Goal: Task Accomplishment & Management: Complete application form

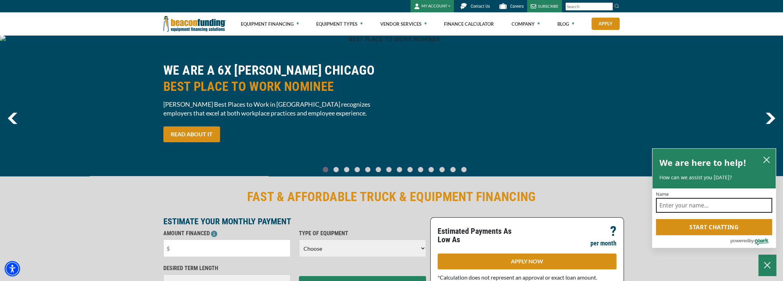
click at [678, 204] on input "Name" at bounding box center [714, 205] width 116 height 15
type input "Tom Miatke"
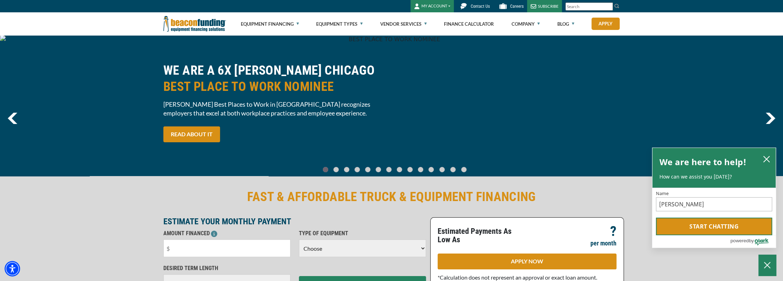
click at [707, 228] on button "Start chatting" at bounding box center [714, 227] width 116 height 18
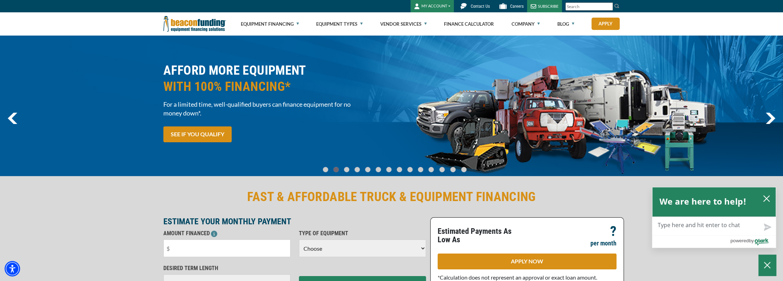
click at [702, 225] on textarea "Live Chat Now" at bounding box center [713, 226] width 123 height 18
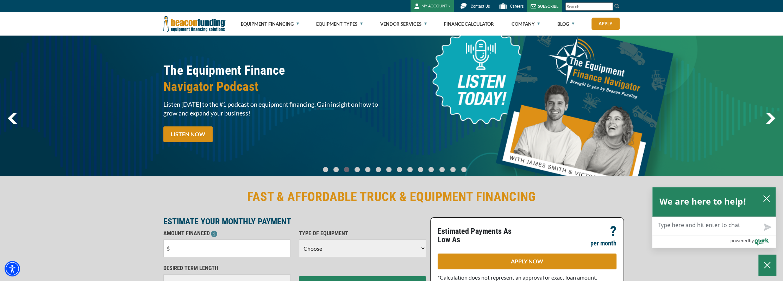
type textarea "i"
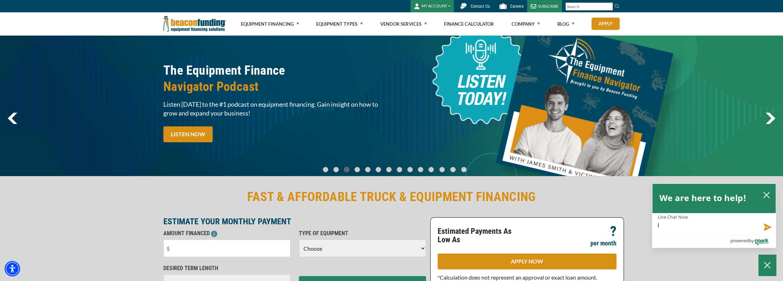
type textarea "i"
type textarea "i h"
type textarea "i ha"
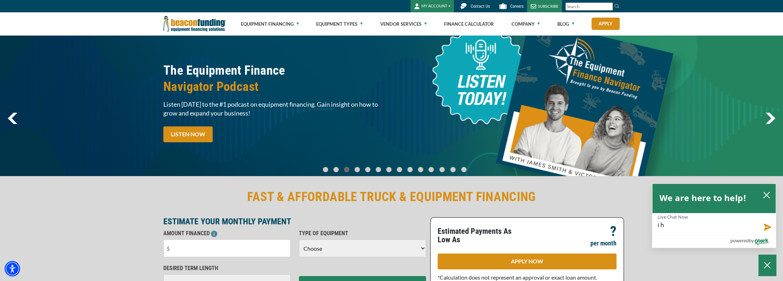
type textarea "i ha"
type textarea "i hav"
type textarea "i have"
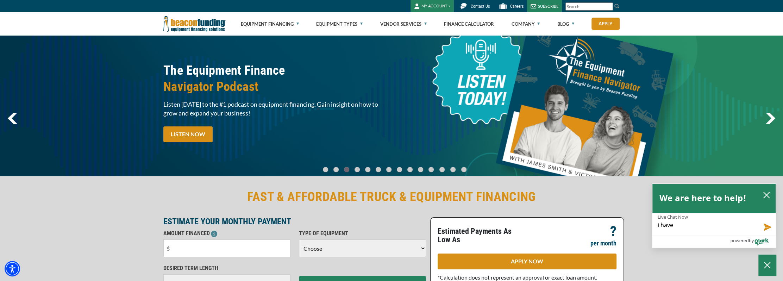
type textarea "i have p"
type textarea "i have pu"
type textarea "i have put"
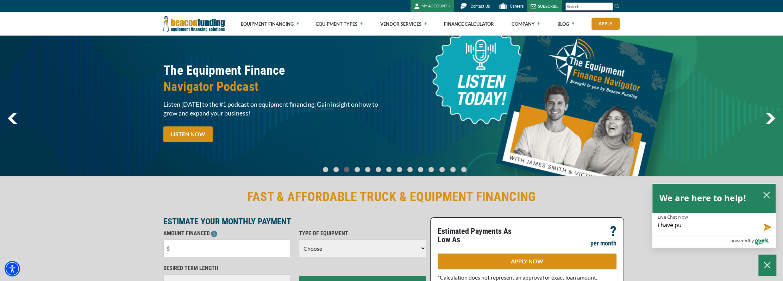
type textarea "i have put"
type textarea "i have put i"
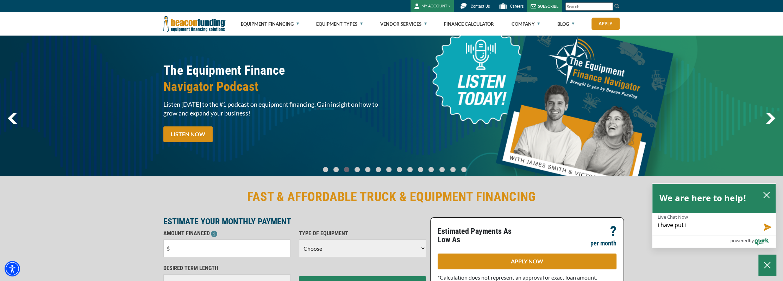
type textarea "i have put in"
type textarea "i have put in a"
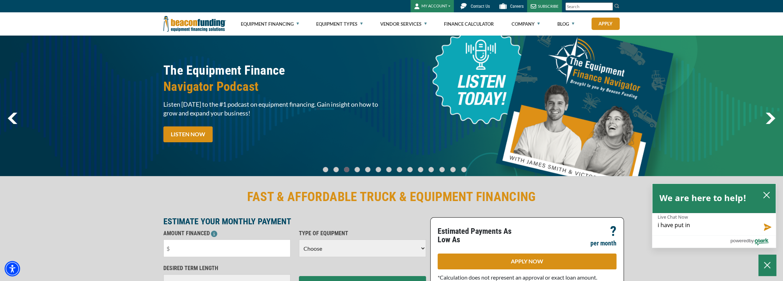
type textarea "i have put in a"
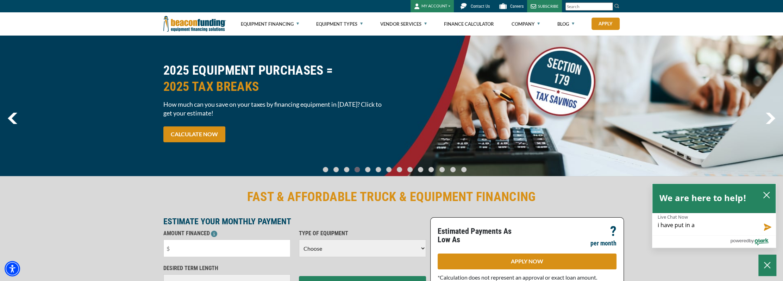
type textarea "i have put in a r"
type textarea "i have put in a re"
type textarea "i have put in a req"
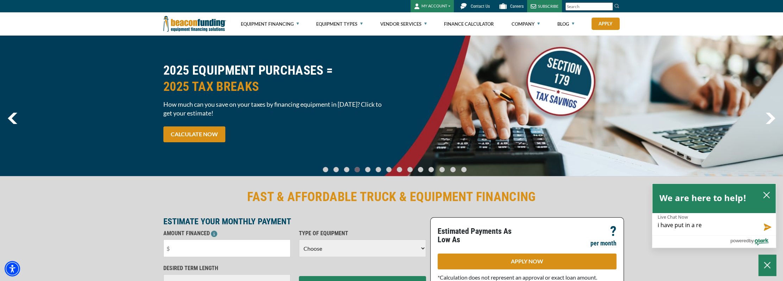
type textarea "i have put in a req"
type textarea "i have put in a requ"
type textarea "i have put in a reque"
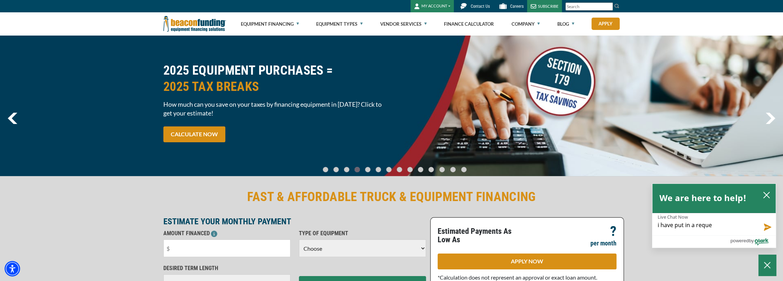
type textarea "i have put in a reques"
type textarea "i have put in a request"
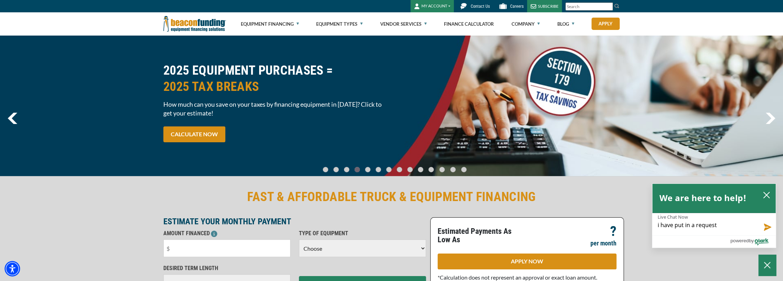
type textarea "i have put in a request"
type textarea "i have put in a request t"
type textarea "i have put in a request to"
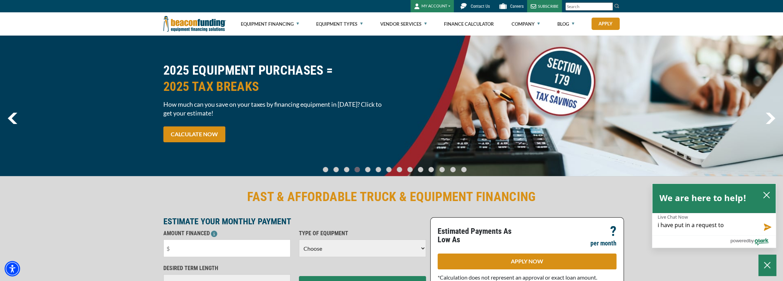
type textarea "i have put in a request to"
type textarea "i have put in a request to s"
type textarea "i have put in a request to st"
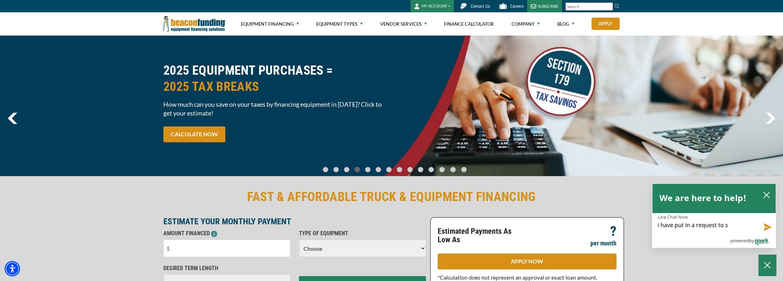
type textarea "i have put in a request to st"
type textarea "i have put in a request to sta"
type textarea "i have put in a request to star"
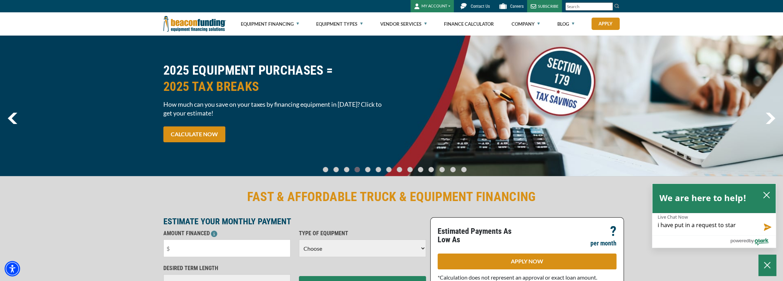
type textarea "i have put in a request to start"
type textarea "i have put in a request to start t"
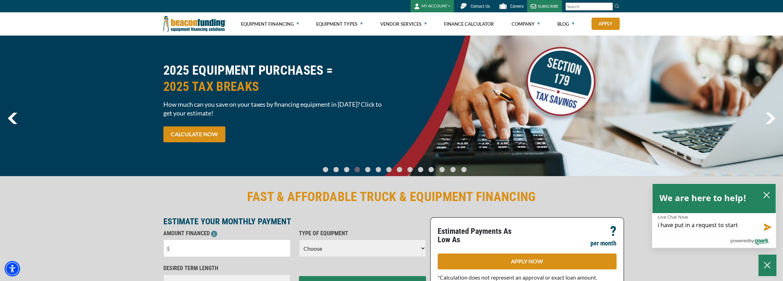
type textarea "i have put in a request to start t"
type textarea "i have put in a request to start th"
type textarea "i have put in a request to start the"
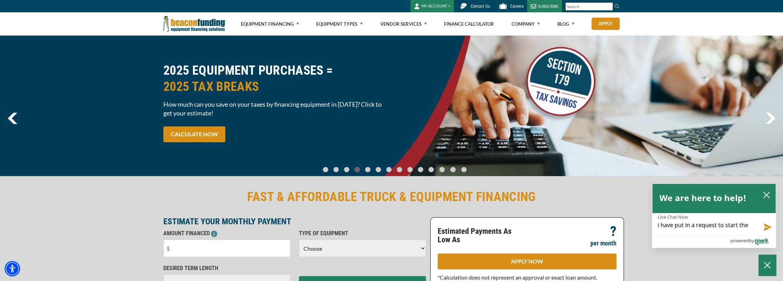
type textarea "i have put in a request to start the p"
type textarea "i have put in a request to start the pr"
type textarea "i have put in a request to start the pro"
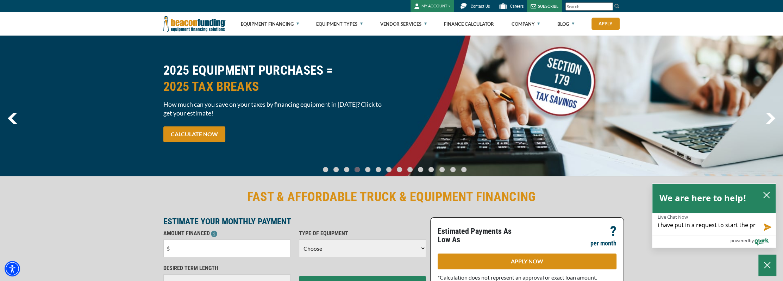
type textarea "i have put in a request to start the pro"
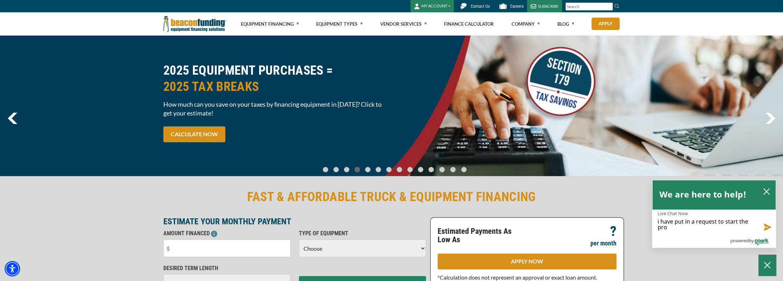
type textarea "i have put in a request to start the proc"
type textarea "i have put in a request to start the proce"
type textarea "i have put in a request to start the proces"
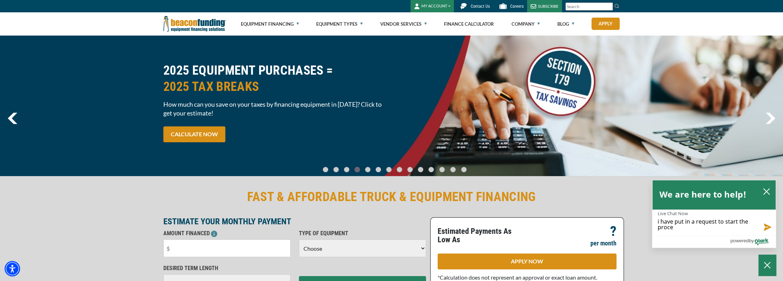
type textarea "i have put in a request to start the proces"
type textarea "i have put in a request to start the process"
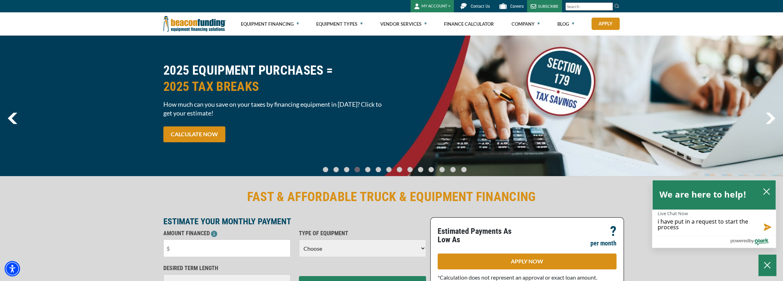
type textarea "i have put in a request to start the process f"
type textarea "i have put in a request to start the process fo"
type textarea "i have put in a request to start the process for"
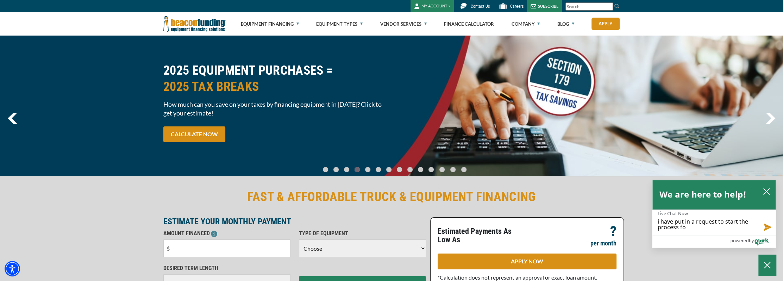
type textarea "i have put in a request to start the process for"
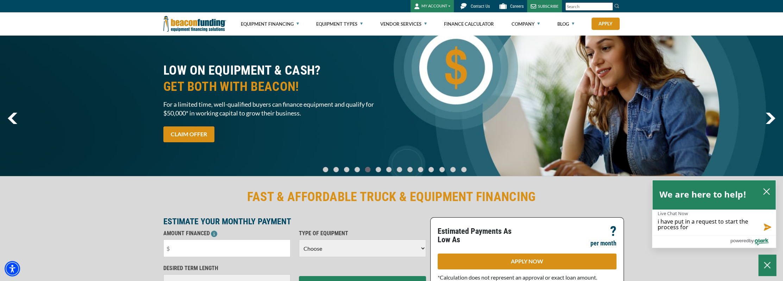
type textarea "i have put in a request to start the process for a"
type textarea "i have put in a request to start the process for a s"
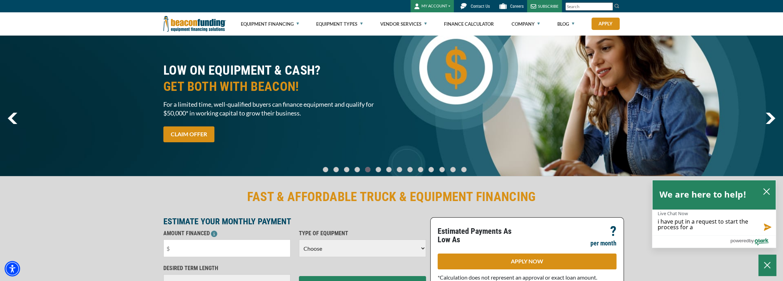
type textarea "i have put in a request to start the process for a s"
type textarea "i have put in a request to start the process for a sa"
type textarea "i have put in a request to start the process for a sal"
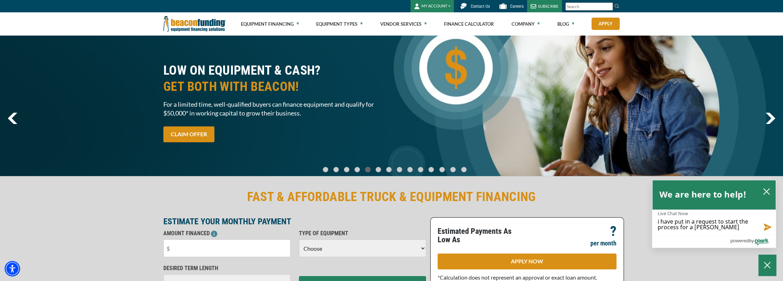
type textarea "i have put in a request to start the process for a sale"
type textarea "i have put in a request to start the process for a sale-"
type textarea "i have put in a request to start the process for a sale-l"
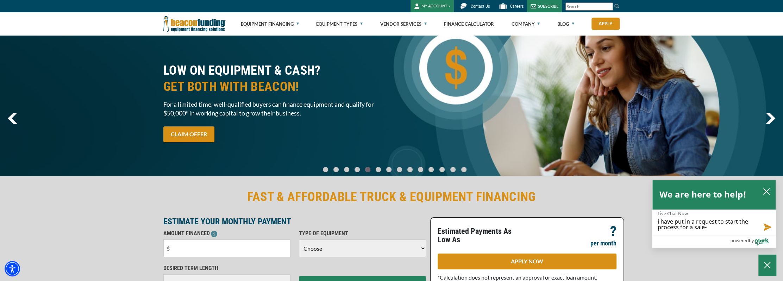
type textarea "i have put in a request to start the process for a sale-l"
type textarea "i have put in a request to start the process for a sale-le"
type textarea "i have put in a request to start the process for a sale-lea"
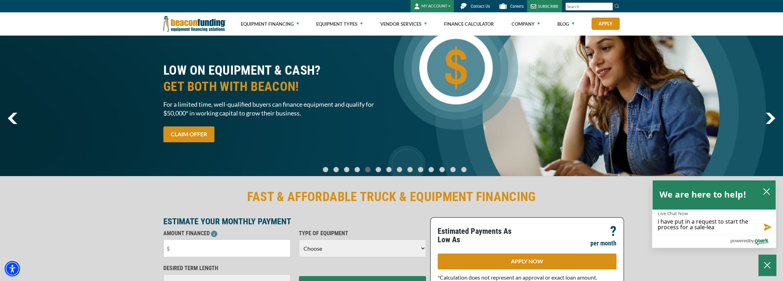
type textarea "i have put in a request to start the process for a sale-leas"
type textarea "i have put in a request to start the process for a sale-lease"
type textarea "i have put in a request to start the process for a sale-leaseb"
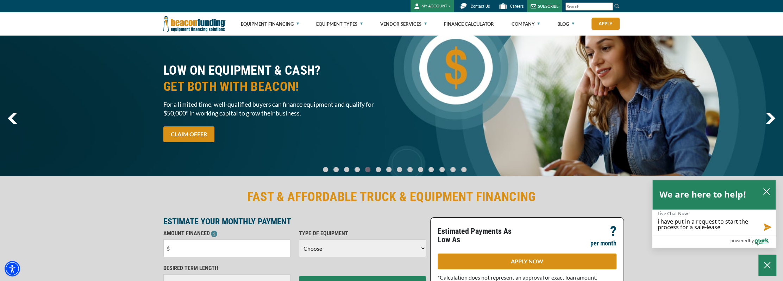
type textarea "i have put in a request to start the process for a sale-leaseb"
type textarea "i have put in a request to start the process for a sale-leaseba"
type textarea "i have put in a request to start the process for a sale-leasebac"
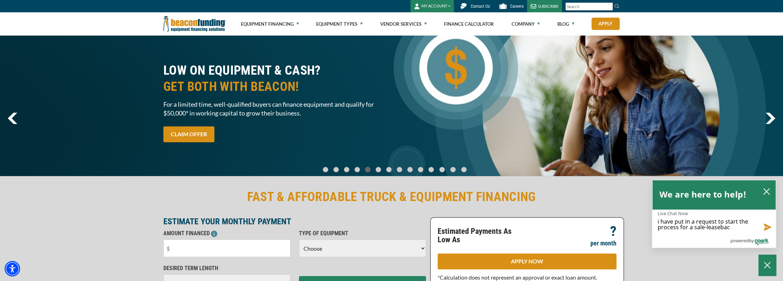
type textarea "i have put in a request to start the process for a sale-leaseback"
type textarea "i have put in a request to start the process for a sale-leaseback."
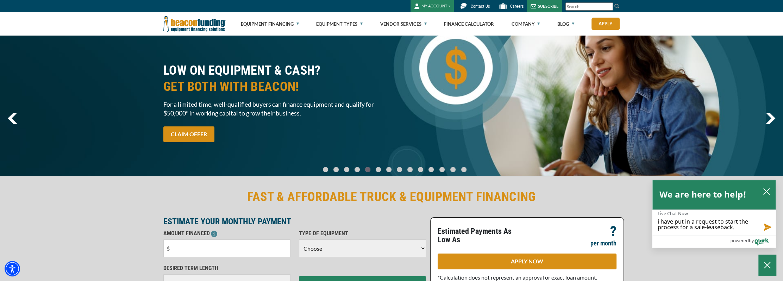
type textarea "i have put in a request to start the process for a sale-leaseback."
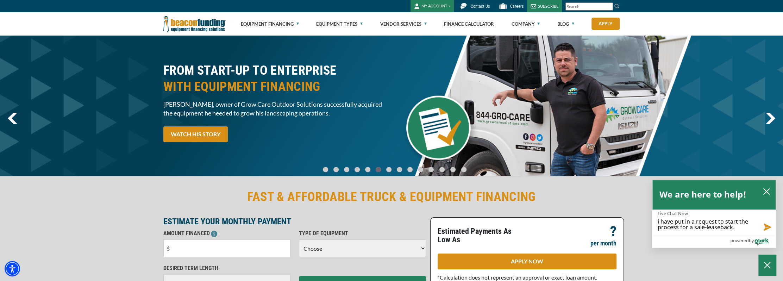
type textarea "i have put in a request to start the process for a sale-leaseback. w"
type textarea "i have put in a request to start the process for a sale-leaseback. wh"
type textarea "i have put in a request to start the process for a sale-leaseback. why"
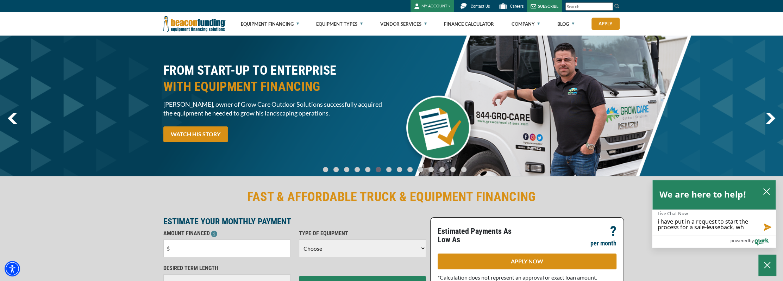
type textarea "i have put in a request to start the process for a sale-leaseback. why"
type textarea "i have put in a request to start the process for a sale-leaseback. why a"
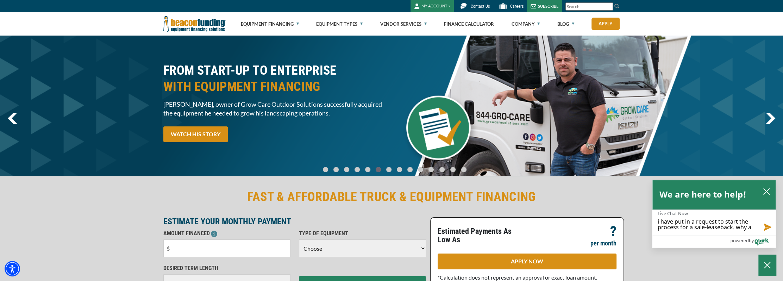
type textarea "i have put in a request to start the process for a sale-leaseback. why am"
type textarea "i have put in a request to start the process for a sale-leaseback. why am i"
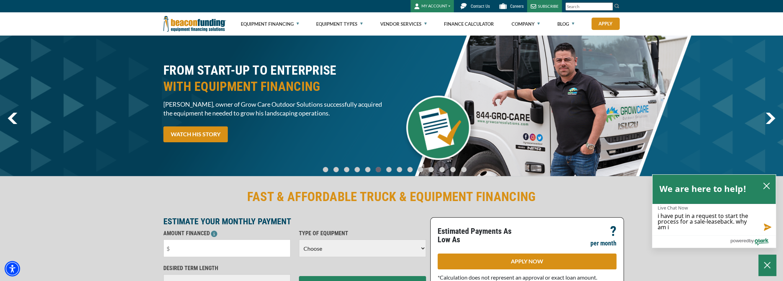
type textarea "i have put in a request to start the process for a sale-leaseback. why am i"
type textarea "i have put in a request to start the process for a sale-leaseback. why am i n"
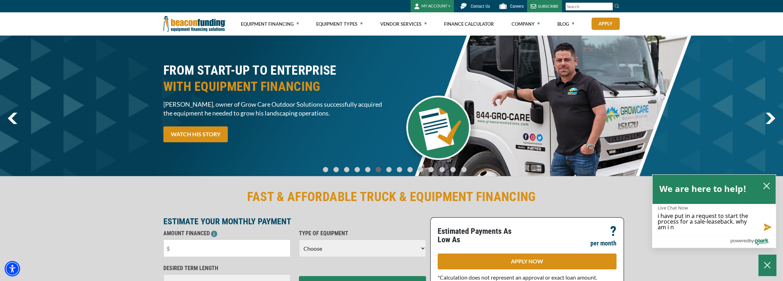
type textarea "i have put in a request to start the process for a sale-leaseback. why am i no"
type textarea "i have put in a request to start the process for a sale-leaseback. why am i not"
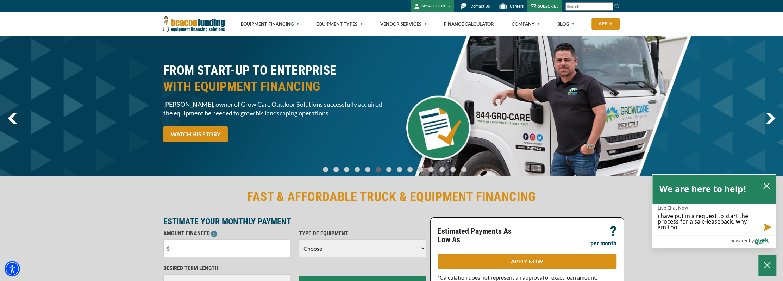
type textarea "i have put in a request to start the process for a sale-leaseback. why am i not"
type textarea "i have put in a request to start the process for a sale-leaseback. why am i not…"
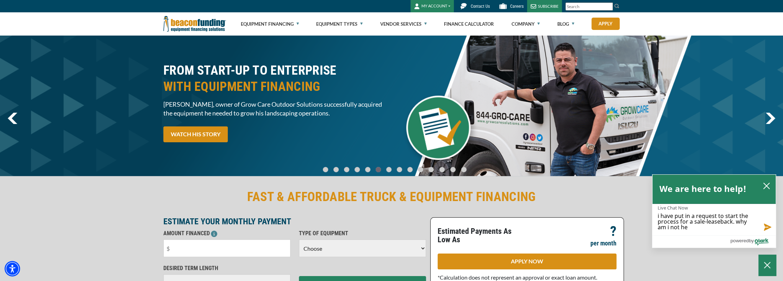
type textarea "i have put in a request to start the process for a sale-leaseback. why am i not…"
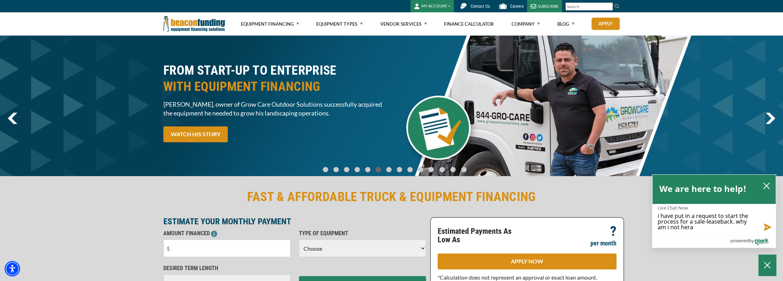
type textarea "i have put in a request to start the process for a sale-leaseback. why am i not…"
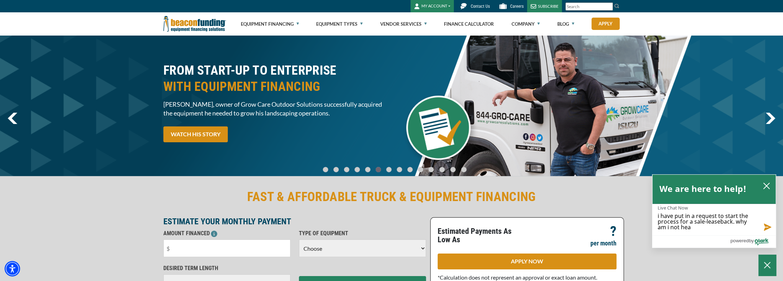
type textarea "i have put in a request to start the process for a sale-leaseback. why am i not…"
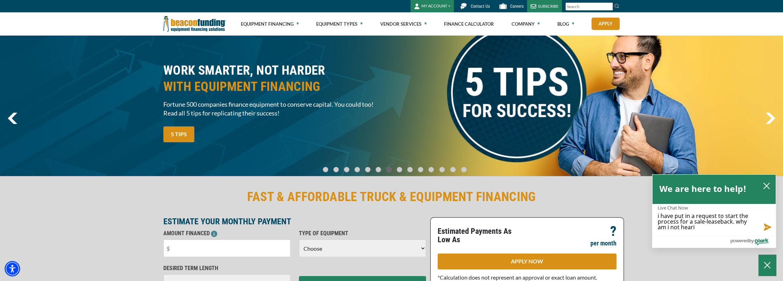
type textarea "i have put in a request to start the process for a sale-leaseback. why am i not…"
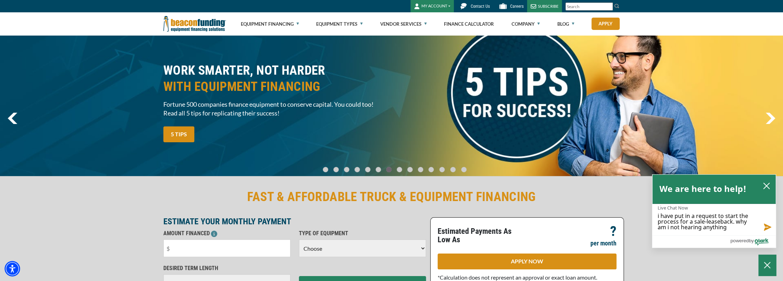
type textarea "i have put in a request to start the process for a sale-leaseback. why am i not…"
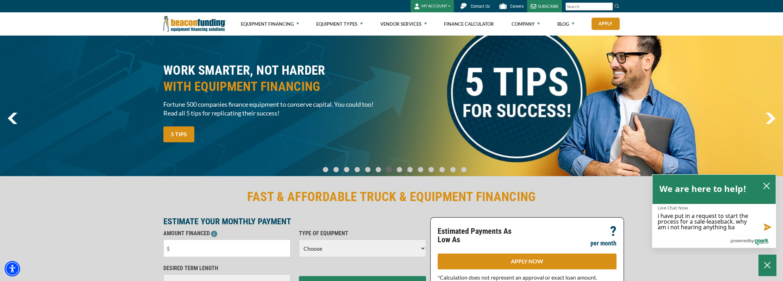
type textarea "i have put in a request to start the process for a sale-leaseback. why am i not…"
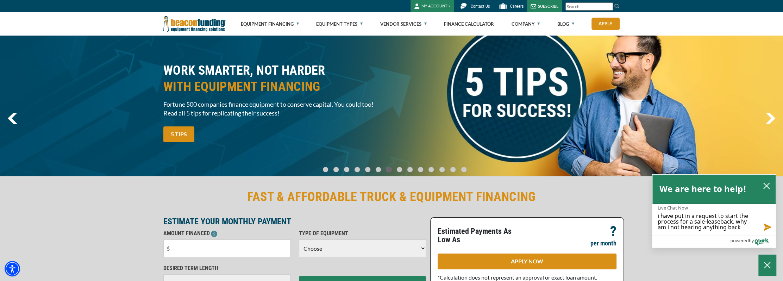
type textarea "i have put in a request to start the process for a sale-leaseback. why am i not…"
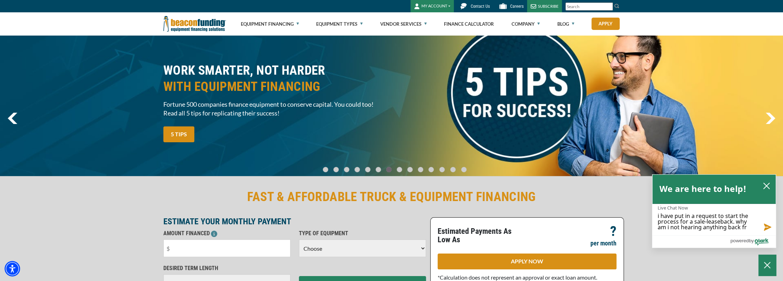
type textarea "i have put in a request to start the process for a sale-leaseback. why am i not…"
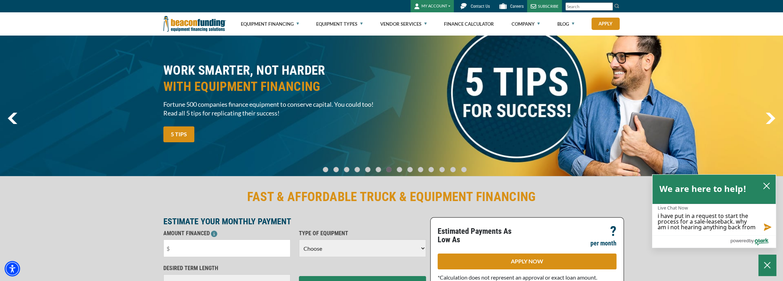
type textarea "i have put in a request to start the process for a sale-leaseback. why am i not…"
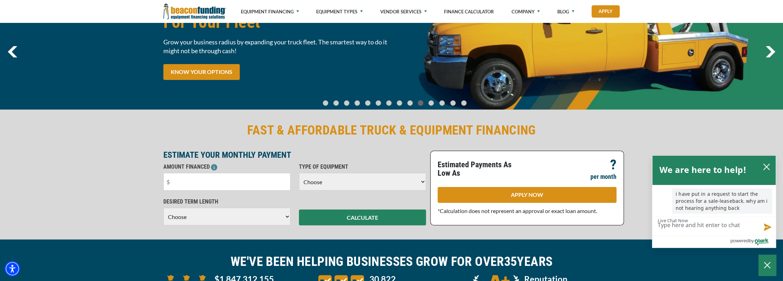
scroll to position [70, 0]
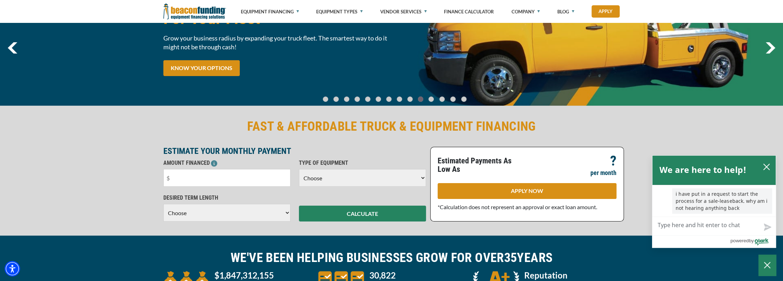
click at [415, 176] on select "Choose Backhoe Boom/Bucket Truck Chipper Commercial Mower Crane DTG/DTF Printin…" at bounding box center [362, 178] width 127 height 18
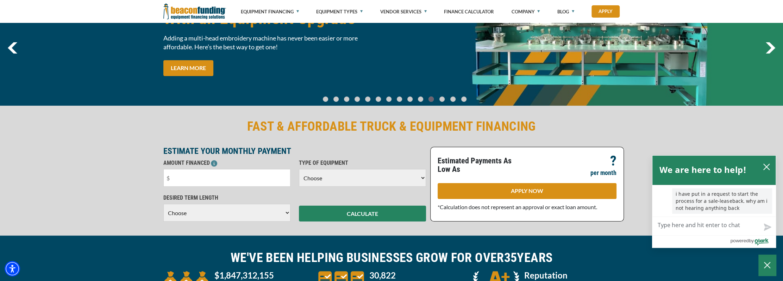
click at [415, 176] on select "Choose Backhoe Boom/Bucket Truck Chipper Commercial Mower Crane DTG/DTF Printin…" at bounding box center [362, 178] width 127 height 18
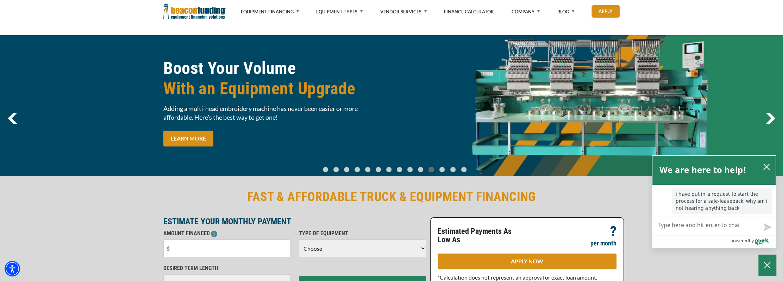
scroll to position [0, 0]
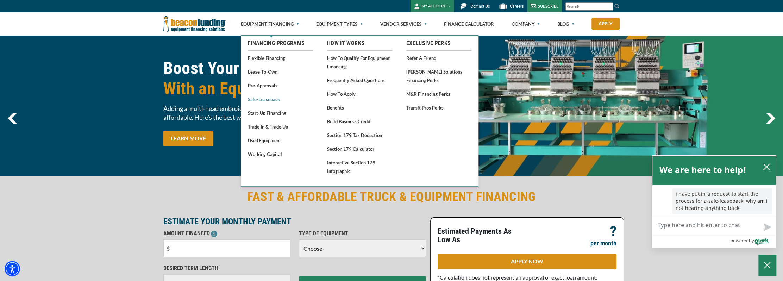
click at [266, 99] on link "Sale-Leaseback" at bounding box center [280, 99] width 65 height 9
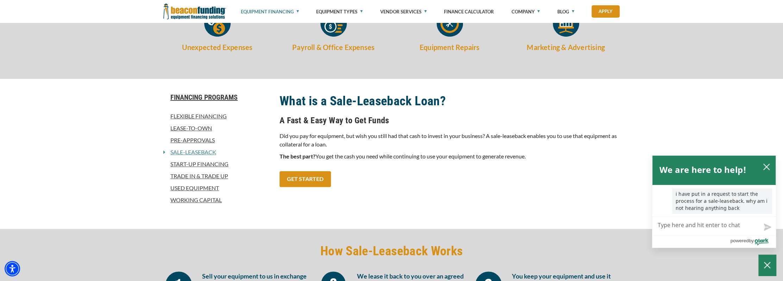
scroll to position [282, 0]
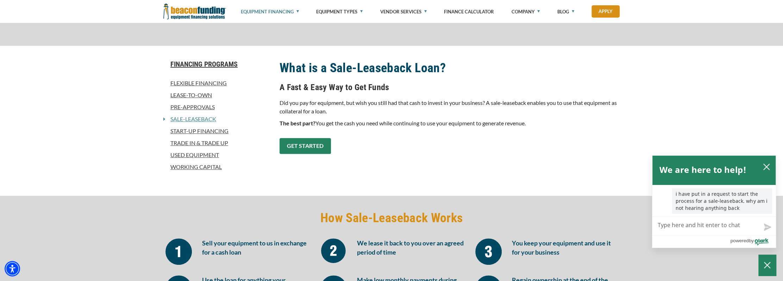
click at [318, 152] on link "GET STARTED" at bounding box center [304, 146] width 51 height 16
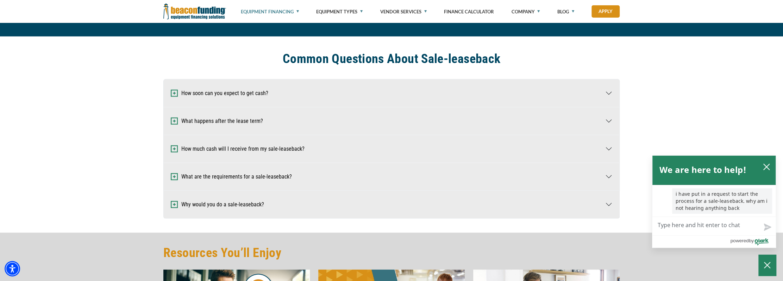
scroll to position [1509, 0]
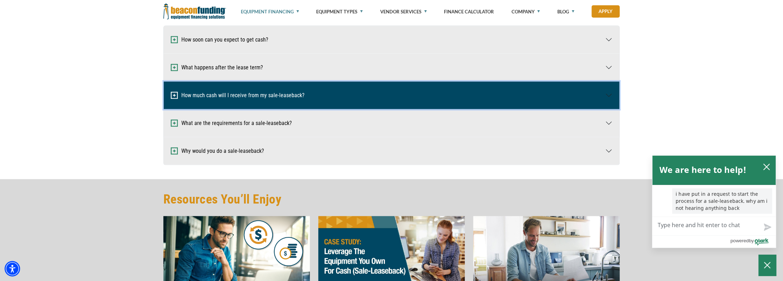
click at [611, 97] on button "How much cash will I receive from my sale-leaseback?" at bounding box center [391, 95] width 455 height 27
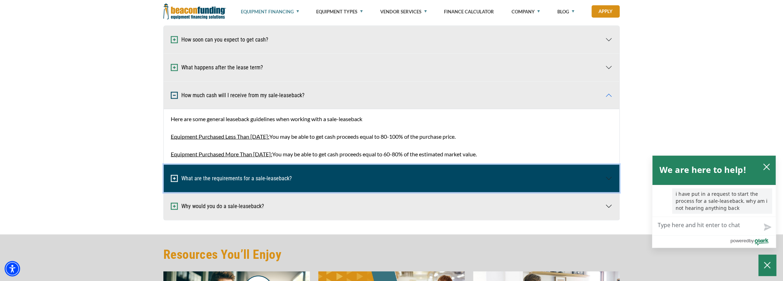
click at [609, 177] on button "What are the requirements for a sale-leaseback?" at bounding box center [391, 178] width 455 height 27
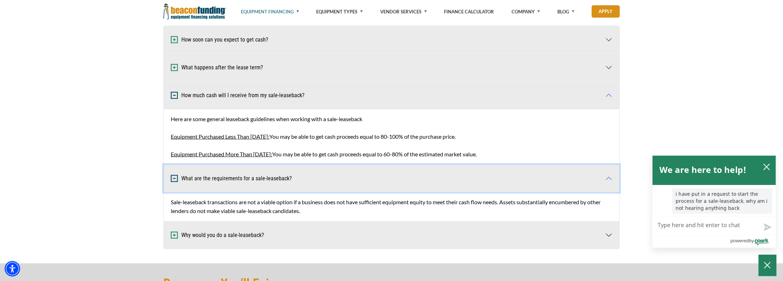
click at [609, 177] on button "What are the requirements for a sale-leaseback?" at bounding box center [391, 178] width 455 height 27
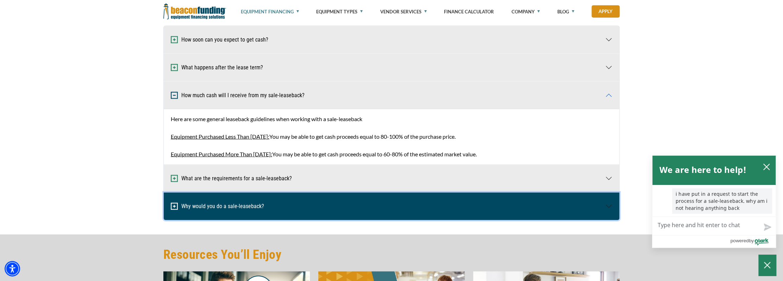
click at [609, 207] on button "Why would you do a sale-leaseback?" at bounding box center [391, 206] width 455 height 27
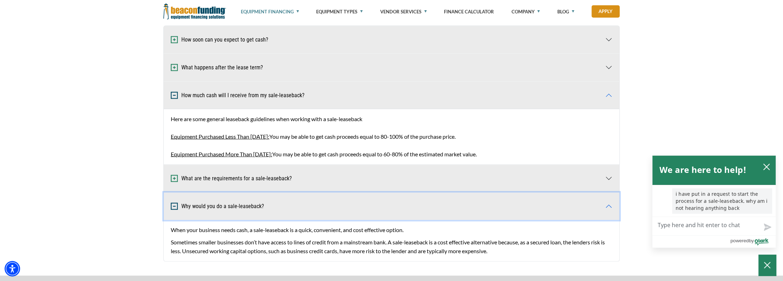
click at [608, 207] on button "Why would you do a sale-leaseback?" at bounding box center [391, 206] width 455 height 27
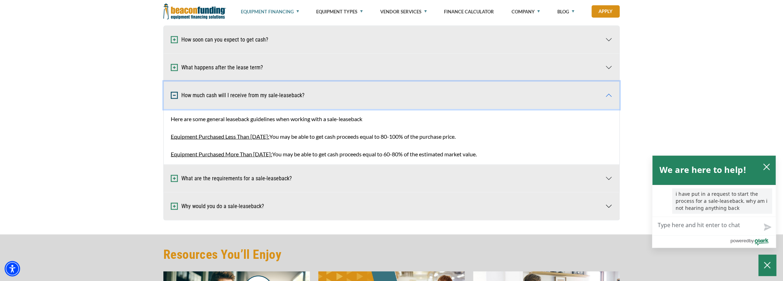
click at [605, 98] on button "How much cash will I receive from my sale-leaseback?" at bounding box center [391, 95] width 455 height 27
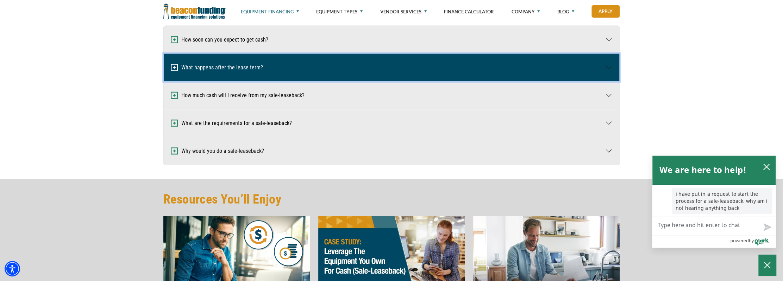
click at [617, 73] on button "What happens after the lease term?" at bounding box center [391, 67] width 455 height 27
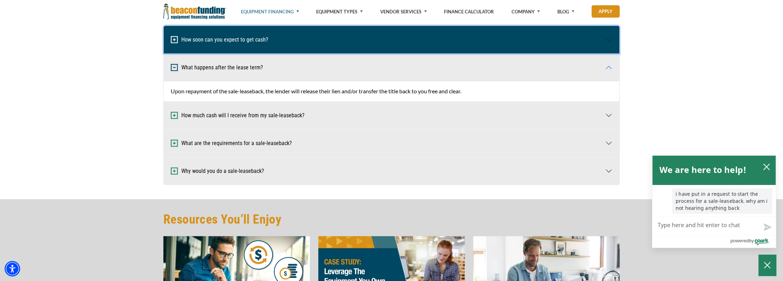
click at [602, 44] on button "How soon can you expect to get cash?" at bounding box center [391, 39] width 455 height 27
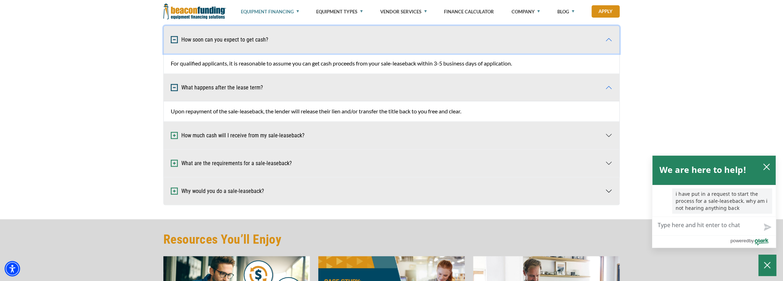
click at [602, 44] on button "How soon can you expect to get cash?" at bounding box center [391, 39] width 455 height 27
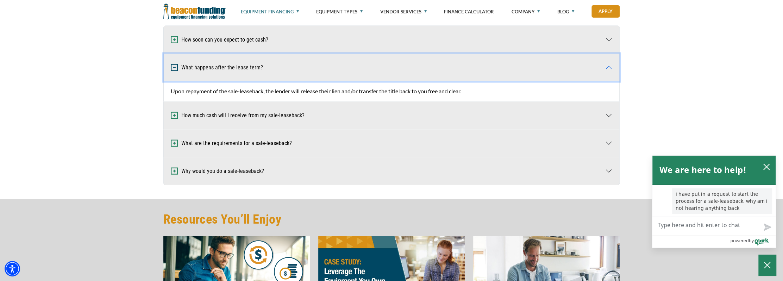
click at [609, 65] on button "What happens after the lease term?" at bounding box center [391, 67] width 455 height 27
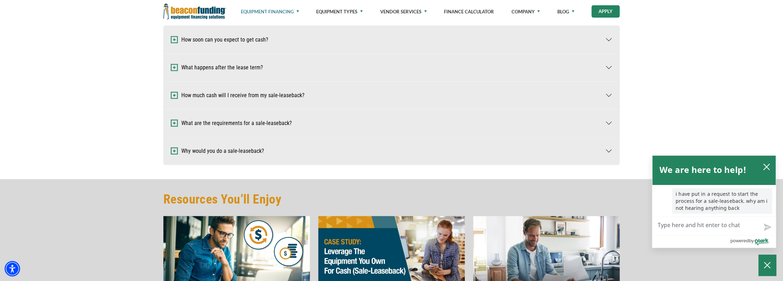
click at [604, 16] on link "Apply" at bounding box center [605, 11] width 28 height 12
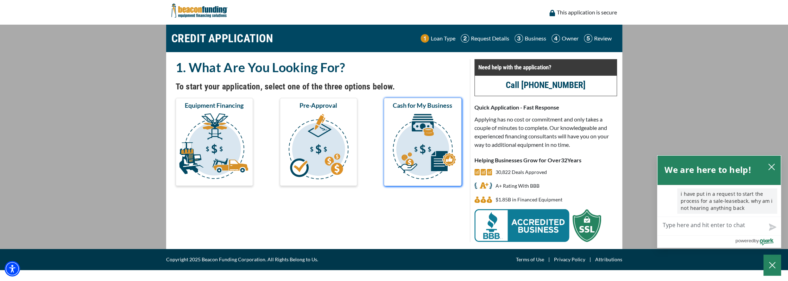
click at [411, 147] on img "submit" at bounding box center [422, 147] width 75 height 70
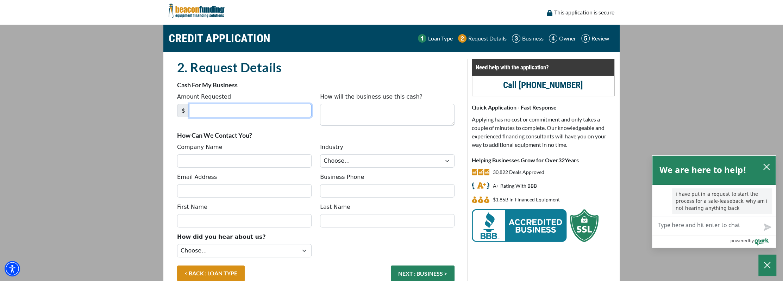
click at [271, 113] on input "Amount Requested" at bounding box center [250, 110] width 122 height 13
type input "50,000"
click at [321, 113] on textarea "How will the business use this cash?" at bounding box center [387, 115] width 134 height 22
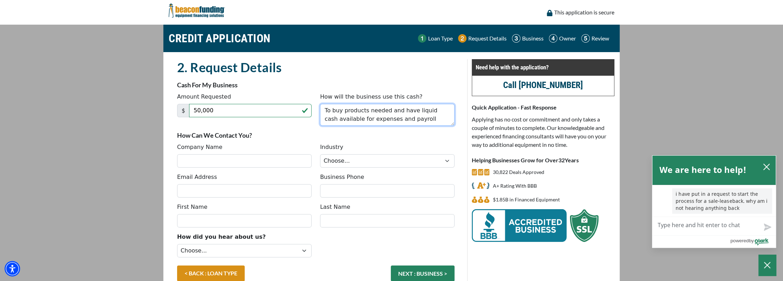
type textarea "To buy products needed and have liquid cash available for expenses and payroll"
click at [290, 157] on input "Company Name" at bounding box center [244, 160] width 134 height 13
type input "TRI- STATE TOWING & RECOVERY LLC"
type input "tom@tristatetows.com"
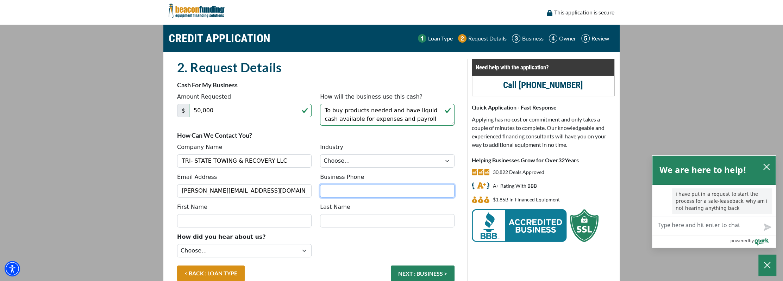
type input "2182329925"
type input "[PERSON_NAME]"
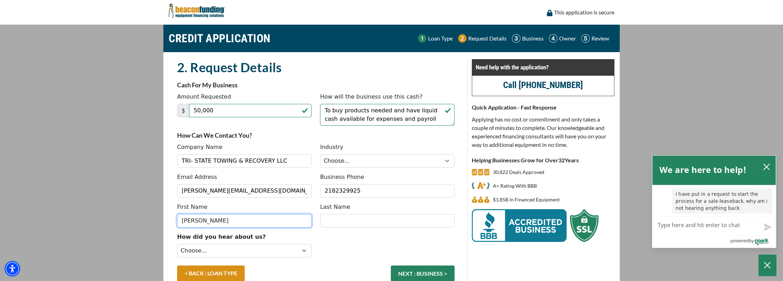
type input "Miatke"
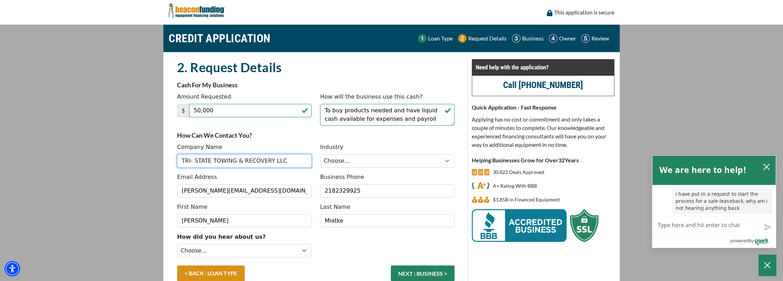
type input "[PHONE_NUMBER]"
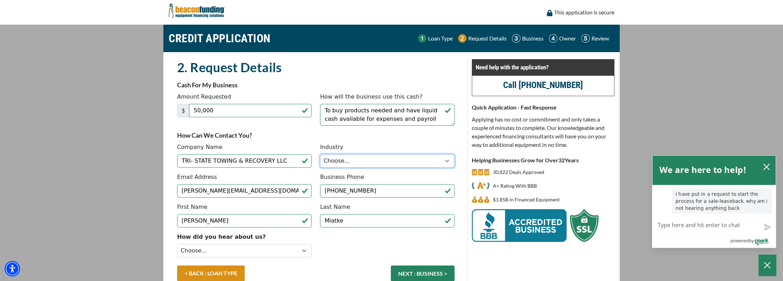
click at [358, 158] on select "Choose... Towing Landscape/Hardscape Decorated Apparel Septic Light Constructio…" at bounding box center [387, 160] width 134 height 13
select select "1"
click at [320, 154] on select "Choose... Towing Landscape/Hardscape Decorated Apparel Septic Light Constructio…" at bounding box center [387, 160] width 134 height 13
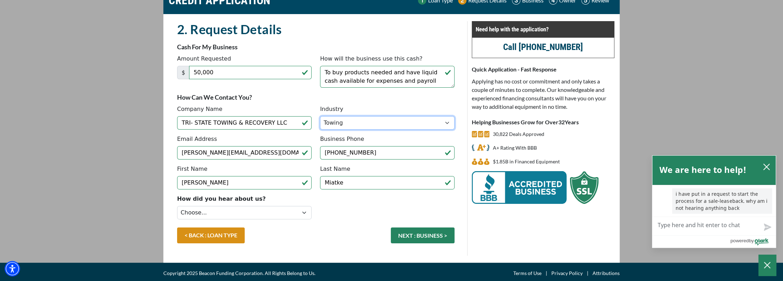
scroll to position [40, 0]
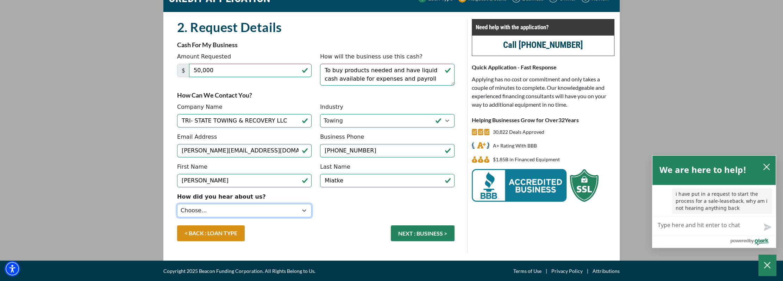
click at [300, 206] on select "Choose... Internet Search Vendor Referral Word of Mouth Client Referral Email E…" at bounding box center [244, 210] width 134 height 13
select select "279640001"
click at [177, 204] on select "Choose... Internet Search Vendor Referral Word of Mouth Client Referral Email E…" at bounding box center [244, 210] width 134 height 13
click at [421, 232] on button "NEXT : BUSINESS >" at bounding box center [423, 233] width 64 height 16
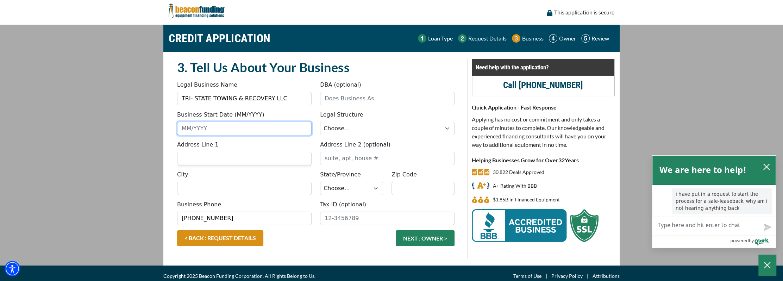
click at [237, 125] on input "Business Start Date (MM/YYYY)" at bounding box center [244, 128] width 134 height 13
type input "02/2025"
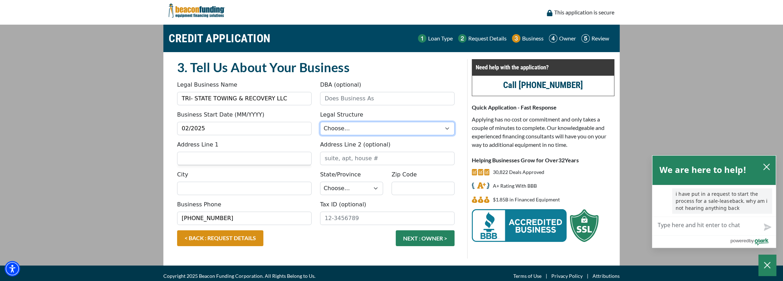
click at [361, 125] on select "Choose... Corporation LLC LLP Municipality Non-Profit Partnership Proprietorship" at bounding box center [387, 128] width 134 height 13
select select "2"
click at [320, 122] on select "Choose... Corporation LLC LLP Municipality Non-Profit Partnership Proprietorship" at bounding box center [387, 128] width 134 height 13
click at [231, 159] on input "Address Line 1" at bounding box center [244, 158] width 134 height 13
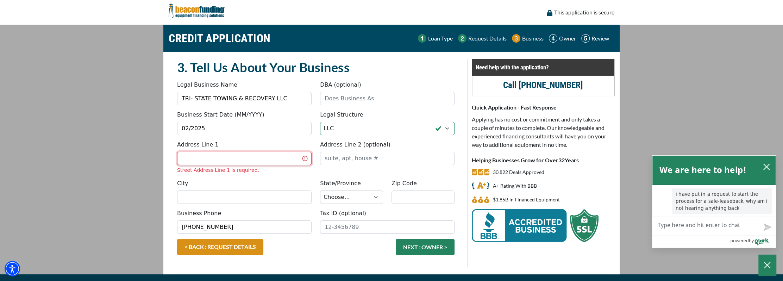
click at [192, 156] on input "Address Line 1" at bounding box center [244, 158] width 134 height 13
type input "[STREET_ADDRESS][PERSON_NAME]"
type input "[PERSON_NAME]"
select select "2"
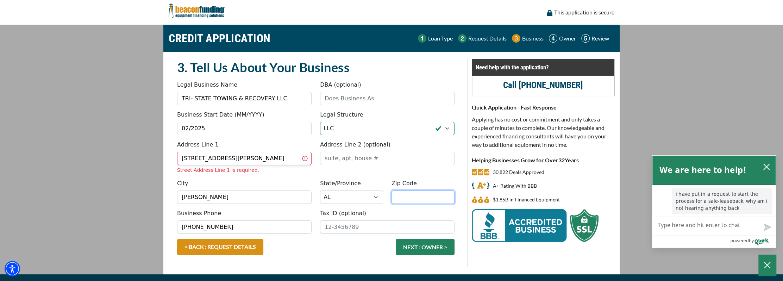
type input "36535"
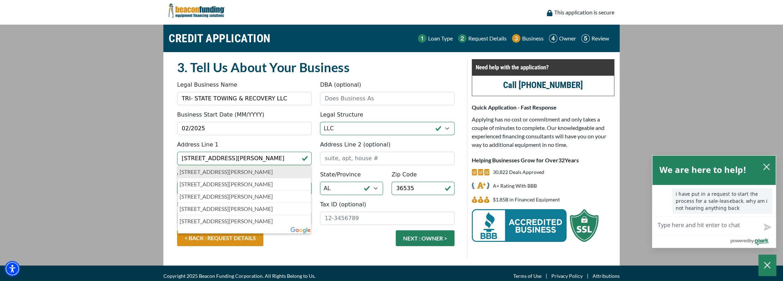
click at [272, 169] on p "[STREET_ADDRESS][PERSON_NAME]" at bounding box center [245, 172] width 130 height 8
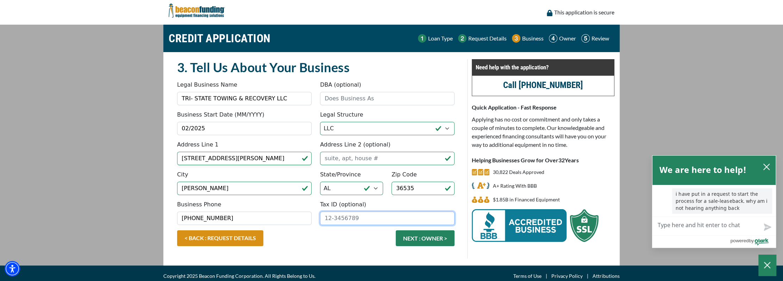
click at [328, 222] on input "Tax ID (optional)" at bounding box center [387, 218] width 134 height 13
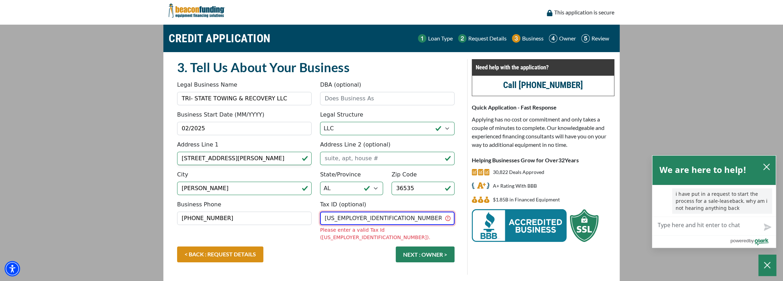
type input "[US_EMPLOYER_IDENTIFICATION_NUMBER]"
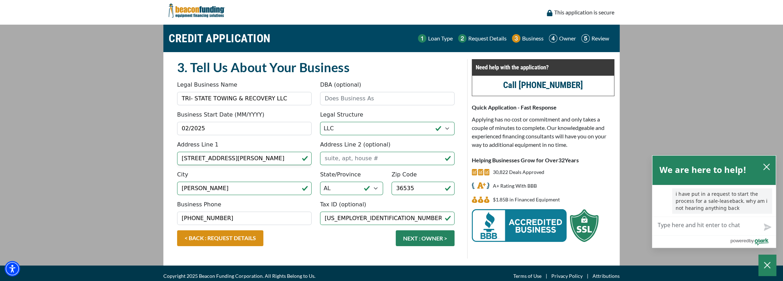
click at [319, 244] on div "< BACK : REQUEST DETAILS NEXT : OWNER >" at bounding box center [316, 241] width 286 height 23
click at [427, 241] on button "NEXT : OWNER >" at bounding box center [425, 238] width 59 height 16
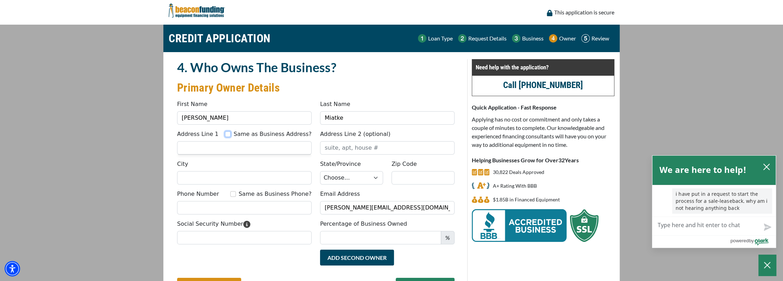
click at [231, 132] on input "Same as Business Address?" at bounding box center [228, 134] width 6 height 6
checkbox input "true"
type input "[STREET_ADDRESS][PERSON_NAME]"
type input "[PERSON_NAME]"
select select "2"
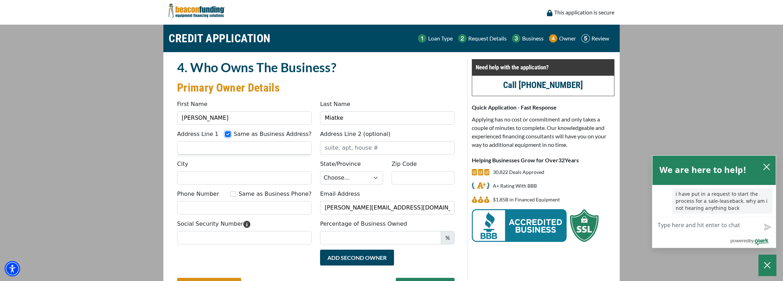
type input "36535"
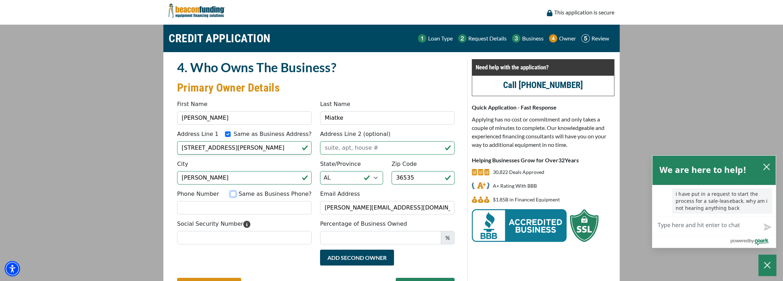
click at [236, 194] on input "Same as Business Phone?" at bounding box center [233, 194] width 6 height 6
checkbox input "true"
type input "[PHONE_NUMBER]"
click at [220, 238] on input "Social Security Number" at bounding box center [244, 237] width 134 height 13
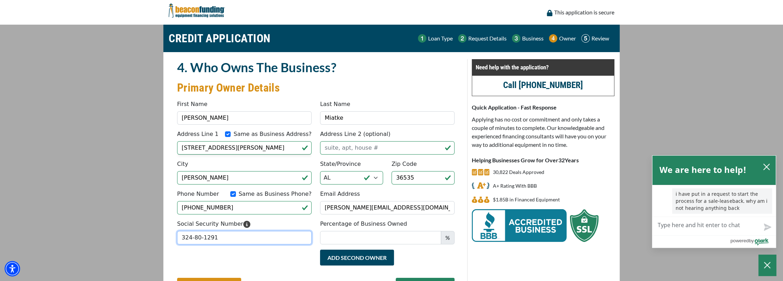
type input "324-80-1291"
click at [379, 240] on input "Percentage of Business Owned" at bounding box center [380, 237] width 121 height 13
type input "25"
drag, startPoint x: 207, startPoint y: 116, endPoint x: 172, endPoint y: 117, distance: 34.5
click at [172, 117] on div "4. Who Owns The Business? Primary Owner Details Something went wrong, please tr…" at bounding box center [316, 182] width 294 height 247
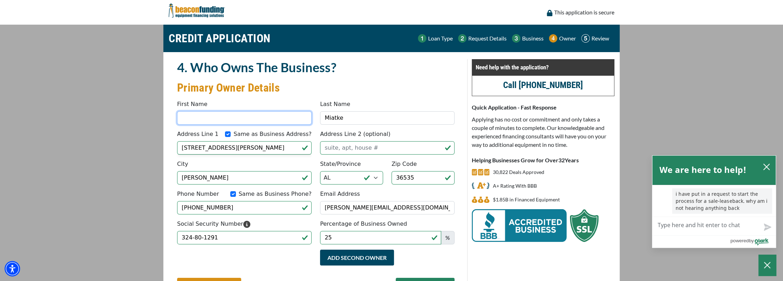
click at [217, 119] on input "First Name" at bounding box center [244, 117] width 134 height 13
type input "[PERSON_NAME]"
drag, startPoint x: 335, startPoint y: 116, endPoint x: 320, endPoint y: 119, distance: 16.1
click at [320, 119] on input "Miatke" at bounding box center [387, 117] width 134 height 13
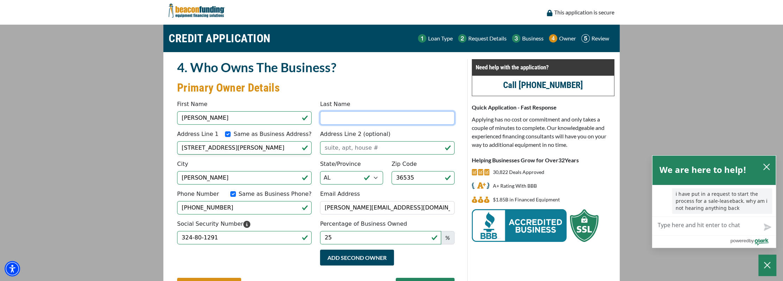
click at [321, 119] on input "Last Name" at bounding box center [387, 117] width 134 height 13
type input "Gowers"
drag, startPoint x: 207, startPoint y: 210, endPoint x: 177, endPoint y: 212, distance: 30.0
click at [177, 212] on input "[PHONE_NUMBER]" at bounding box center [244, 207] width 134 height 13
type input "(815) 988-9703"
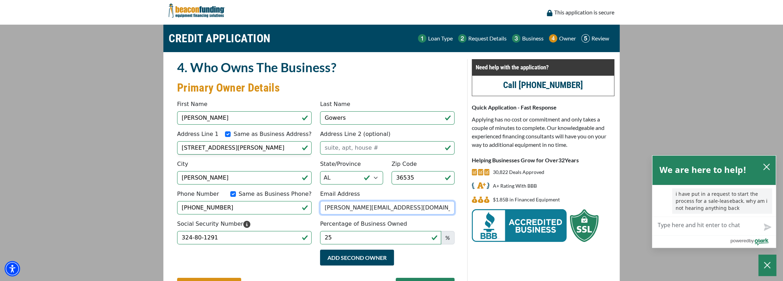
drag, startPoint x: 382, startPoint y: 208, endPoint x: 306, endPoint y: 207, distance: 75.7
click at [306, 207] on div "Phone Number Same as Business Phone? (815) 988-9703 Email Address tom@tristatet…" at bounding box center [316, 205] width 286 height 30
type input "[EMAIL_ADDRESS][DOMAIN_NAME]"
drag, startPoint x: 237, startPoint y: 238, endPoint x: 165, endPoint y: 240, distance: 71.1
click at [165, 240] on div "4. Who Owns The Business? Primary Owner Details Something went wrong, please tr…" at bounding box center [315, 182] width 303 height 247
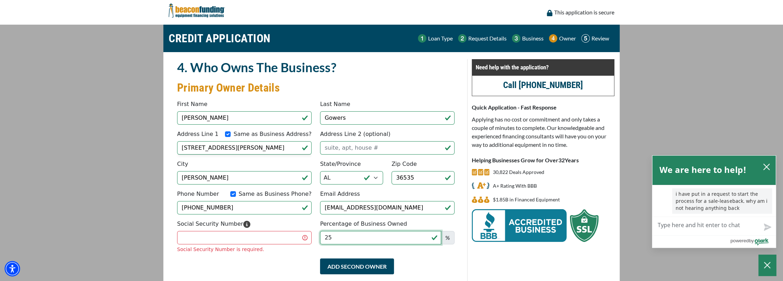
drag, startPoint x: 335, startPoint y: 235, endPoint x: 288, endPoint y: 236, distance: 46.8
click at [288, 236] on div "Social Security Number Social Security Number is required. Percentage of Busine…" at bounding box center [316, 239] width 286 height 39
type input "50"
click at [280, 239] on input "Social Security Number" at bounding box center [244, 237] width 134 height 13
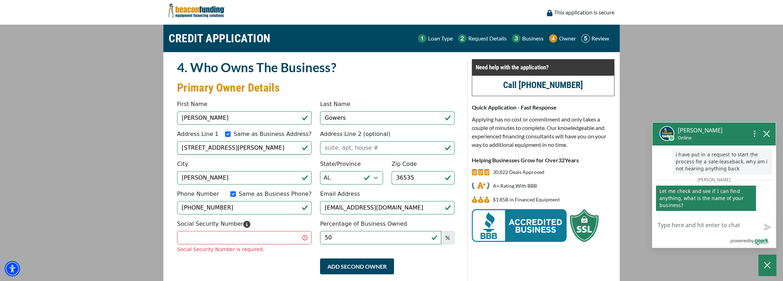
click at [672, 222] on textarea "Live Chat Now" at bounding box center [713, 226] width 123 height 18
type textarea "t"
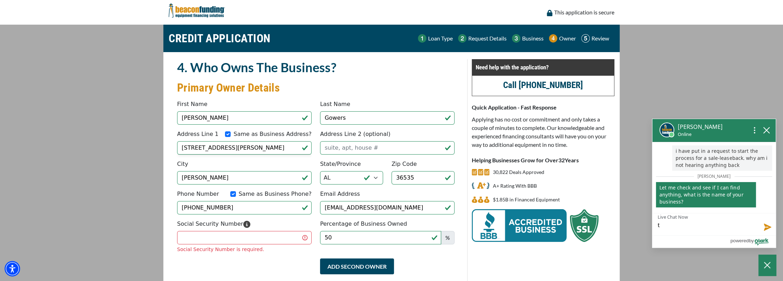
type textarea "tr"
type textarea "tri"
type textarea "tr"
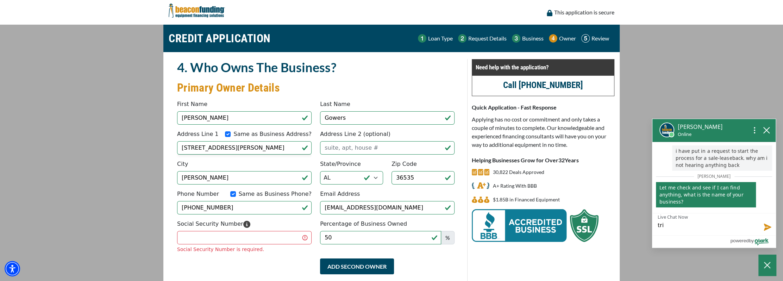
type textarea "tr"
type textarea "t"
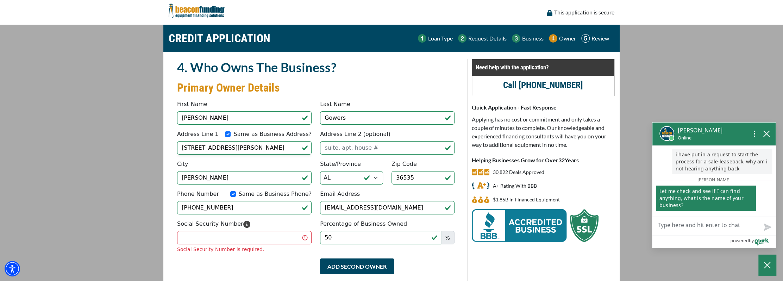
type textarea "T"
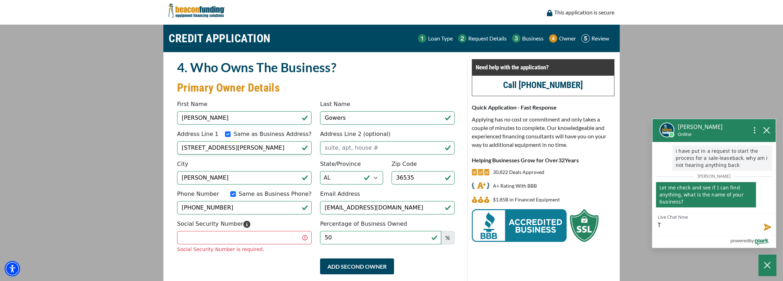
type textarea "Tr"
type textarea "Tri"
type textarea "Tri-"
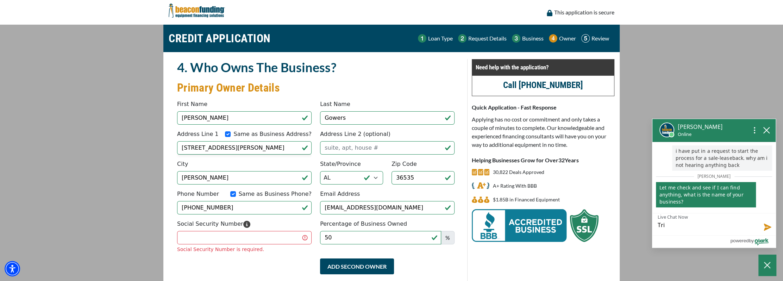
type textarea "Tri-"
type textarea "Tri-S"
type textarea "Tri-St"
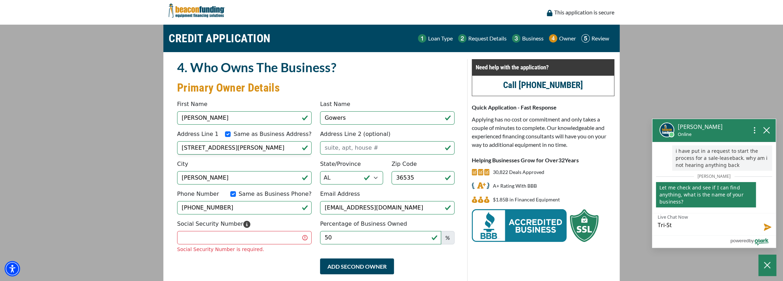
type textarea "Tri-Sta"
type textarea "Tri-Stat"
type textarea "Tri-State"
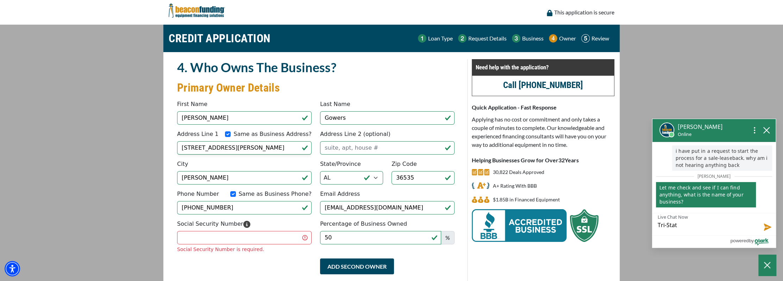
type textarea "Tri-State"
type textarea "Tri-State T"
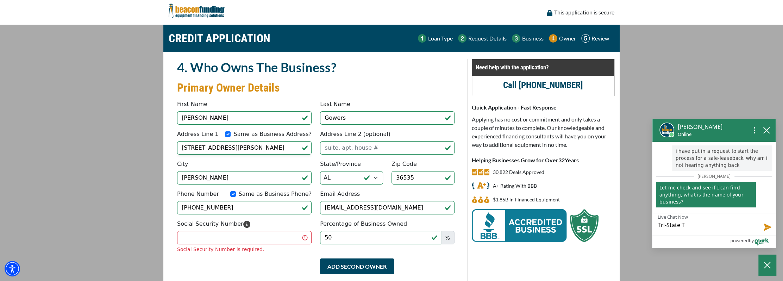
type textarea "Tri-State To"
type textarea "Tri-State Tow"
type textarea "Tri-State Towi"
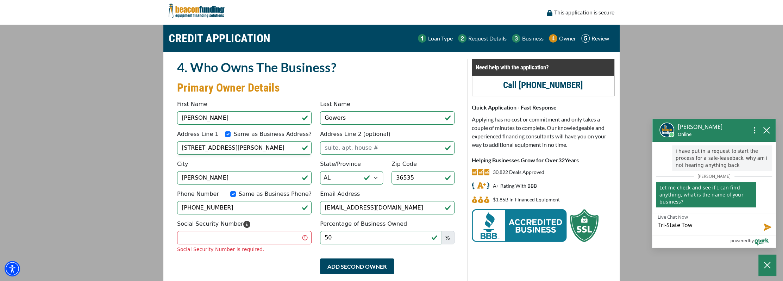
type textarea "Tri-State Towi"
type textarea "Tri-State Towin"
type textarea "Tri-State Towing"
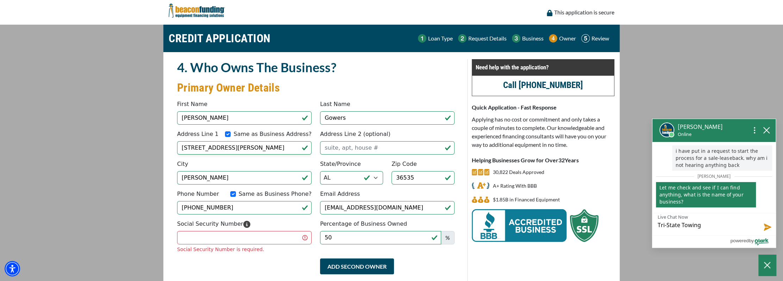
type textarea "Tri-State Towing"
type textarea "Tri-State Towing &"
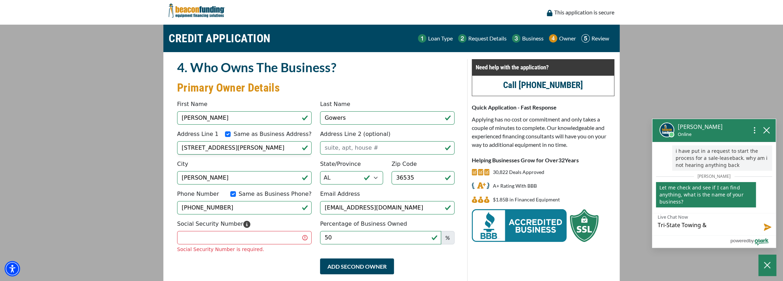
type textarea "Tri-State Towing &"
type textarea "Tri-State Towing & R"
type textarea "Tri-State Towing & Re"
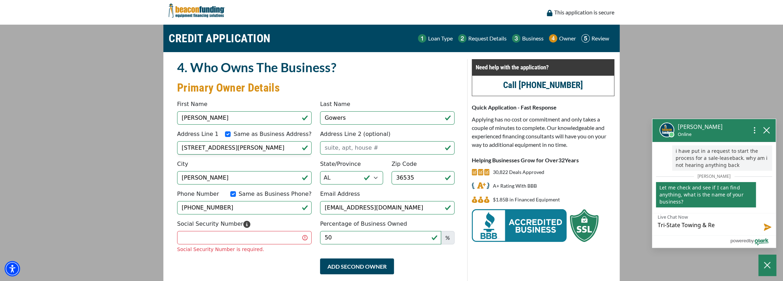
type textarea "Tri-State Towing & Rec"
type textarea "Tri-State Towing & Reco"
type textarea "Tri-State Towing & Recov"
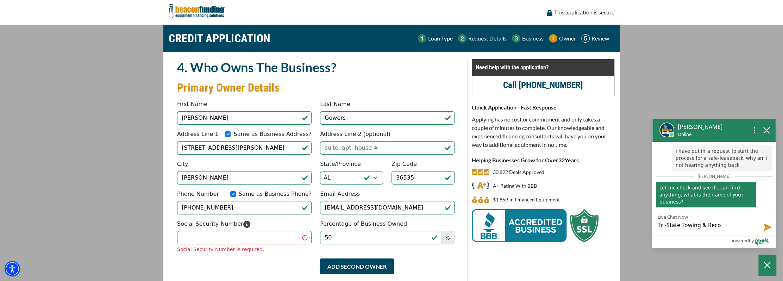
type textarea "Tri-State Towing & Recov"
type textarea "Tri-State Towing & Recove"
type textarea "Tri-State Towing & Recover"
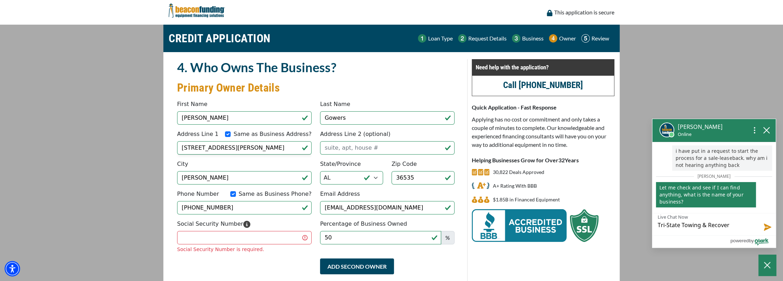
type textarea "Tri-State Towing & Recovery"
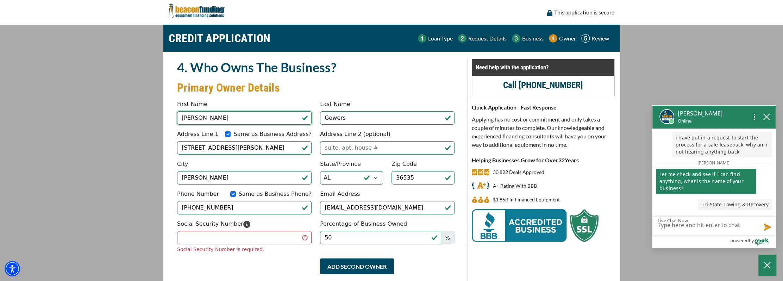
click at [257, 120] on input "Sue" at bounding box center [244, 117] width 134 height 13
type input "S"
click at [257, 120] on input "First Name" at bounding box center [244, 117] width 134 height 13
type input "Thomas"
drag, startPoint x: 345, startPoint y: 119, endPoint x: 321, endPoint y: 120, distance: 24.3
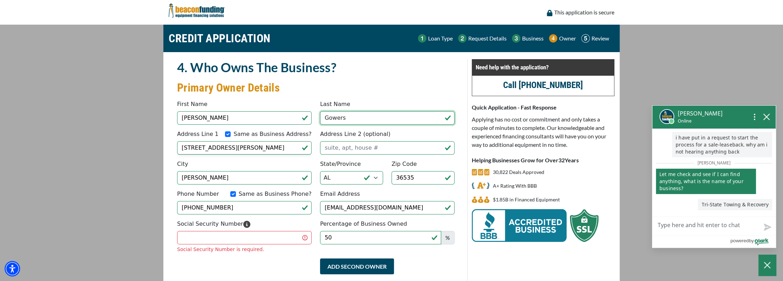
click at [321, 120] on input "Gowers" at bounding box center [387, 117] width 134 height 13
click at [327, 119] on input "Last Name" at bounding box center [387, 117] width 134 height 13
type input "Miatke"
click at [309, 163] on div "City Foley" at bounding box center [244, 172] width 143 height 25
drag, startPoint x: 263, startPoint y: 208, endPoint x: 157, endPoint y: 204, distance: 105.7
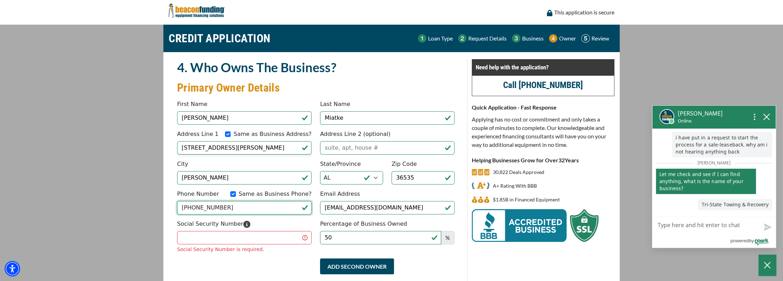
click at [157, 204] on main "CREDIT APPLICATION Loan Type Request Details Business Owner Review" at bounding box center [391, 173] width 783 height 297
type input "(218) 232-9925"
drag, startPoint x: 396, startPoint y: 205, endPoint x: 308, endPoint y: 205, distance: 88.0
click at [308, 205] on div "Phone Number Same as Business Phone? (218) 232-9925 Email Address SUEMIATKE@GMA…" at bounding box center [316, 205] width 286 height 30
click at [340, 204] on input "Email Address" at bounding box center [387, 207] width 134 height 13
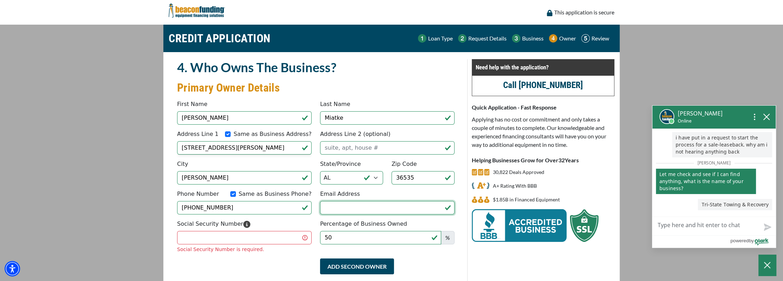
type input "tom@tristatetows.com"
click at [241, 236] on input "Social Security Number" at bounding box center [244, 237] width 134 height 13
type input "324-80-1291"
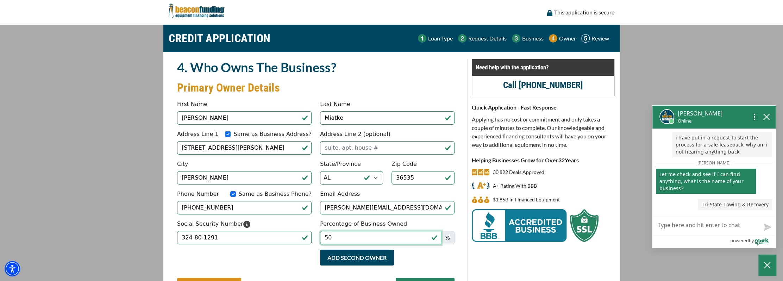
drag, startPoint x: 333, startPoint y: 236, endPoint x: 316, endPoint y: 234, distance: 16.6
click at [316, 234] on div "Percentage of Business Owned 50 %" at bounding box center [387, 232] width 143 height 25
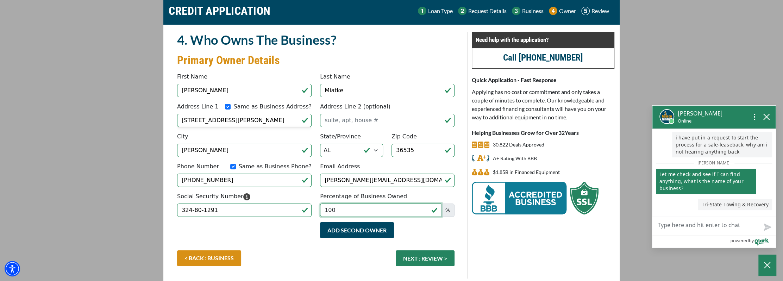
scroll to position [52, 0]
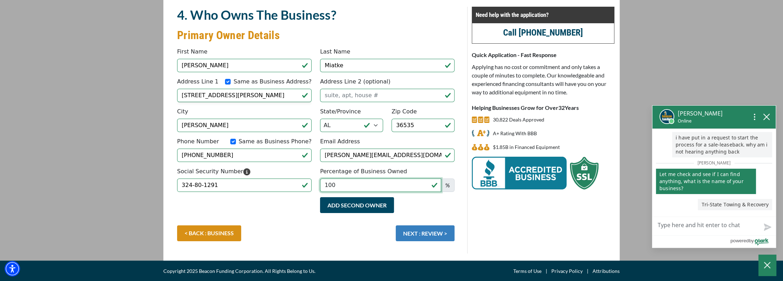
type input "100"
click at [420, 235] on button "NEXT : REVIEW >" at bounding box center [425, 233] width 59 height 16
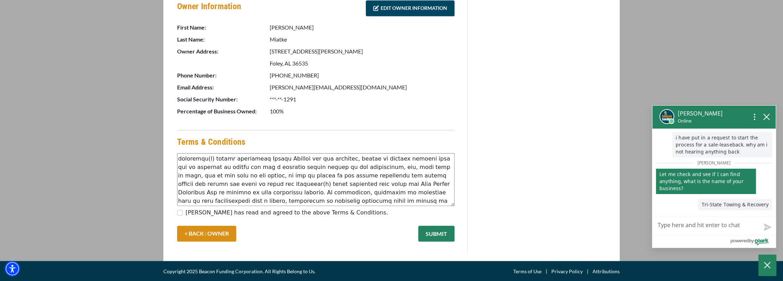
scroll to position [35, 0]
click at [214, 233] on link "< BACK : OWNER" at bounding box center [206, 234] width 59 height 16
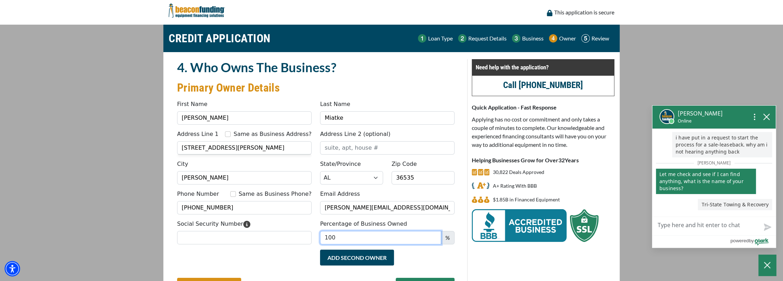
drag, startPoint x: 338, startPoint y: 238, endPoint x: 315, endPoint y: 237, distance: 23.2
click at [315, 237] on div "Social Security Number Percentage of Business Owned 100 %" at bounding box center [316, 235] width 286 height 30
type input "2"
type input "50"
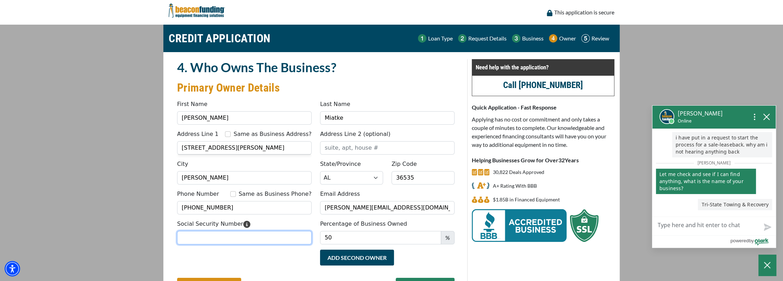
click at [262, 238] on input "Social Security Number" at bounding box center [244, 237] width 134 height 13
type input "324-80-1291"
click at [321, 260] on button "Add Second Owner" at bounding box center [357, 258] width 74 height 16
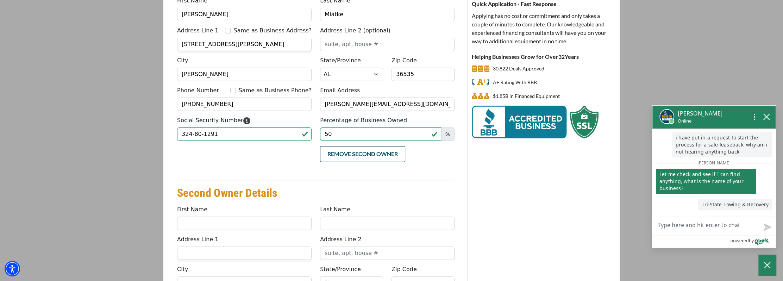
scroll to position [106, 0]
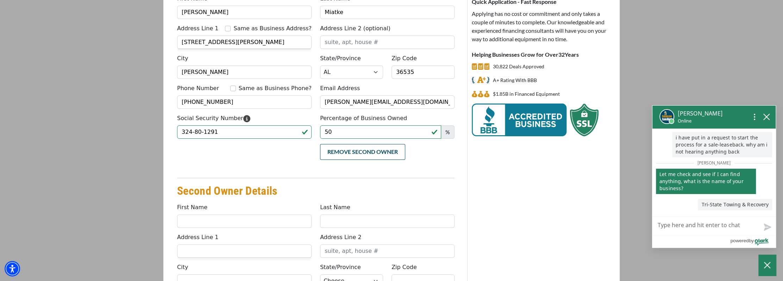
click at [239, 212] on div "First Name" at bounding box center [244, 215] width 143 height 25
click at [229, 216] on input "First Name" at bounding box center [244, 220] width 134 height 13
type input "Sue"
type input "Gowers"
type input "3907 Langley Avenue"
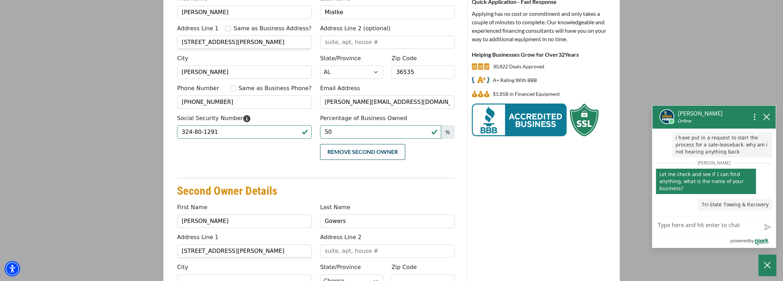
type input "FOLEY"
select select "2"
type input "36535"
type input "8159889703"
type input "SUEMIATKE@GMAIL.COM"
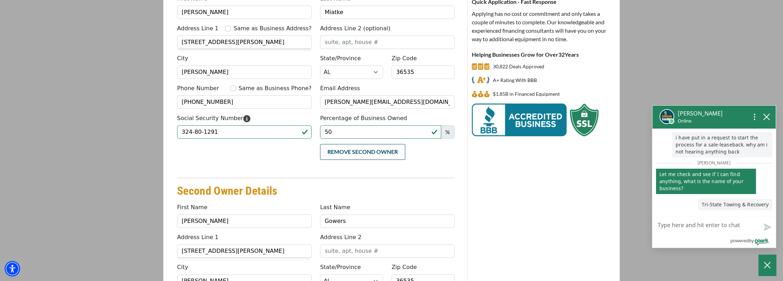
type input "TRI"
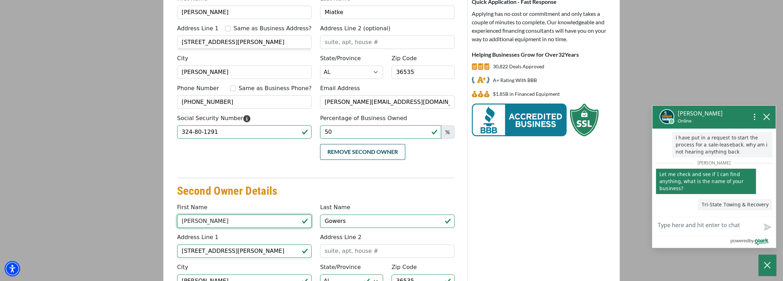
type input "(815) 988-9703"
click at [222, 200] on div "Second Owner Details First Name Sue Last Name Gowers Address Line 1 3907 Langle…" at bounding box center [315, 266] width 277 height 189
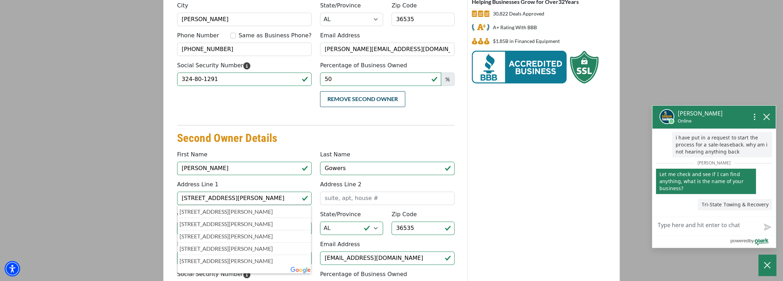
scroll to position [176, 0]
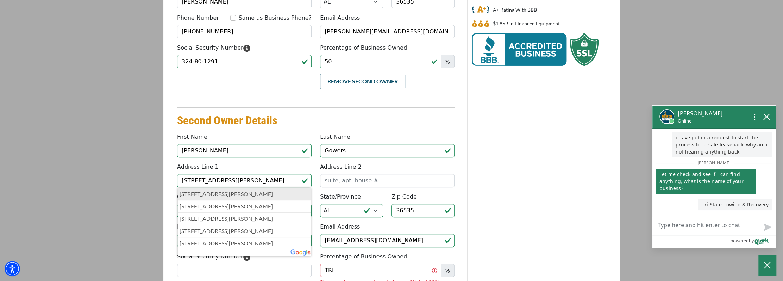
click at [222, 196] on p "3907 Langley Avenue, Foley, AL, USA" at bounding box center [245, 194] width 130 height 8
type input "Foley"
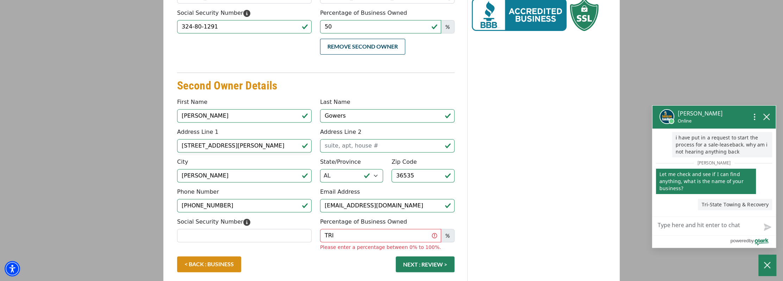
scroll to position [241, 0]
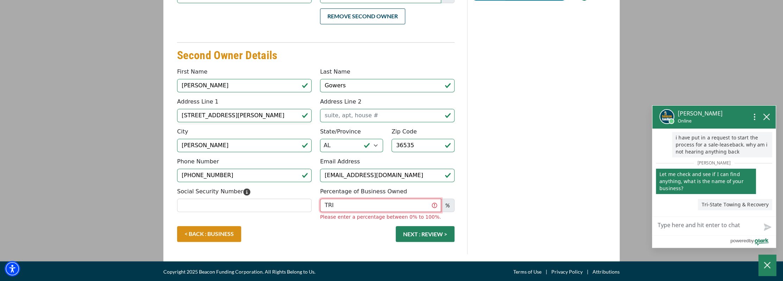
drag, startPoint x: 339, startPoint y: 206, endPoint x: 320, endPoint y: 206, distance: 19.0
click at [320, 206] on input "TRI" at bounding box center [380, 205] width 121 height 13
type input "50"
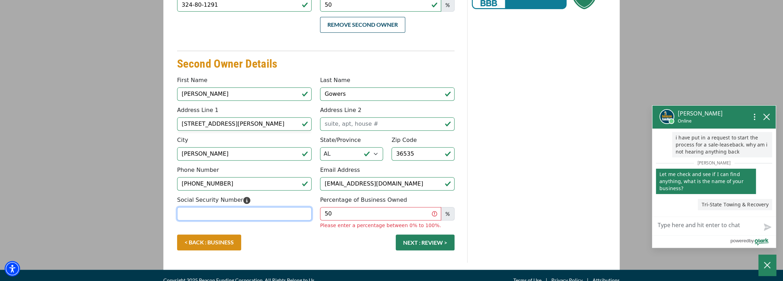
click at [277, 205] on div "Social Security Number" at bounding box center [244, 212] width 143 height 33
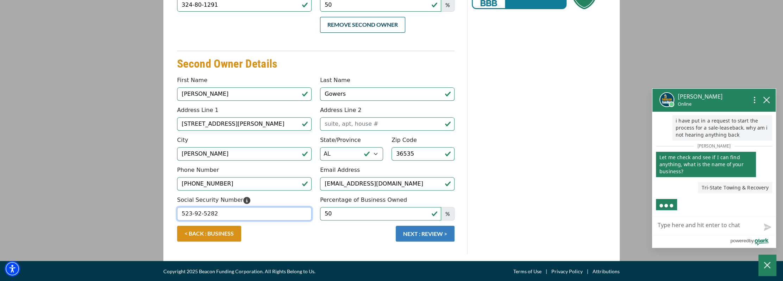
type input "523-92-5282"
click at [411, 235] on button "NEXT : REVIEW >" at bounding box center [425, 234] width 59 height 16
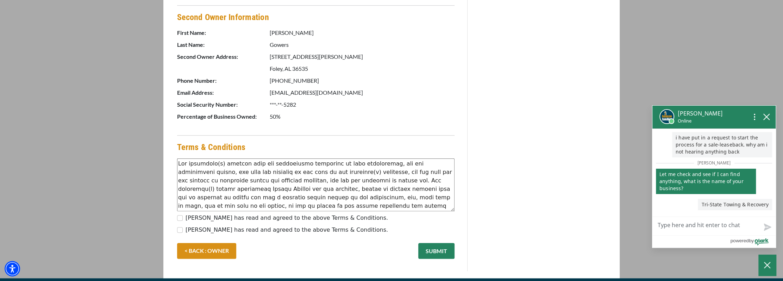
scroll to position [460, 0]
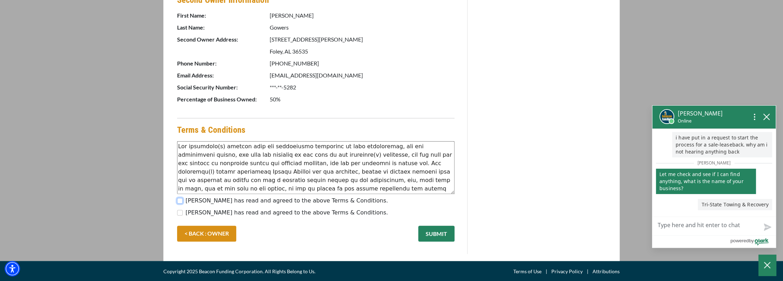
click at [177, 200] on input "[PERSON_NAME] has read and agreed to the above Terms & Conditions." at bounding box center [180, 201] width 6 height 6
checkbox input "true"
click at [178, 214] on input "Sue Gowers has read and agreed to the above Terms & Conditions." at bounding box center [180, 213] width 6 height 6
checkbox input "true"
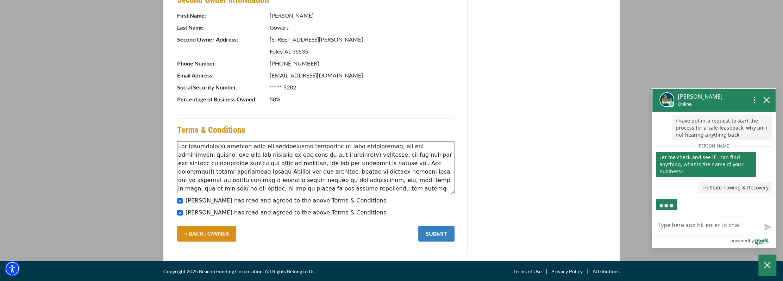
click at [432, 236] on button "SUBMIT" at bounding box center [436, 234] width 36 height 16
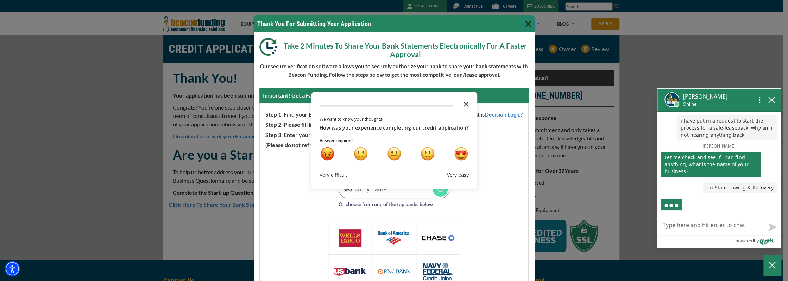
click at [465, 103] on icon "Close the survey" at bounding box center [466, 104] width 14 height 14
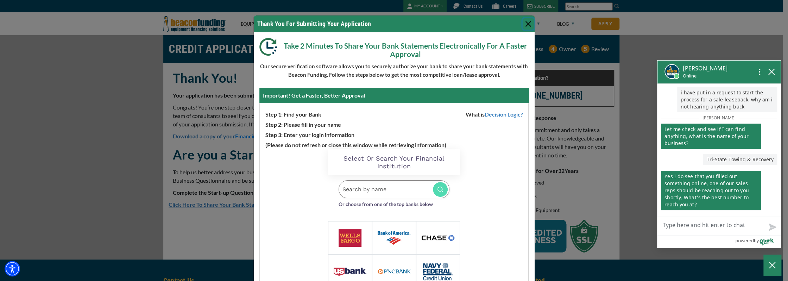
click at [685, 225] on textarea "Live Chat Now" at bounding box center [718, 226] width 123 height 18
click at [705, 227] on textarea "Live Chat Now" at bounding box center [718, 226] width 123 height 18
click at [526, 25] on button "Close" at bounding box center [528, 23] width 11 height 11
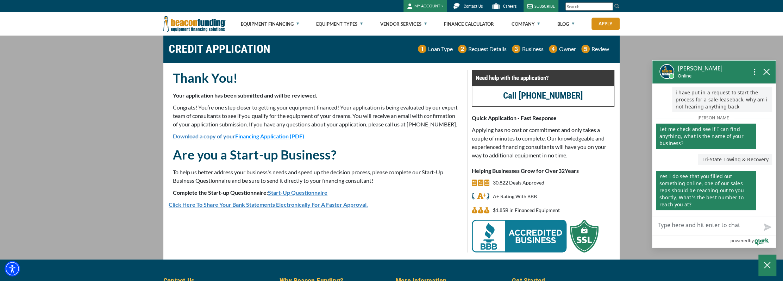
click at [667, 225] on textarea "Live Chat Now" at bounding box center [713, 226] width 123 height 18
type textarea "2"
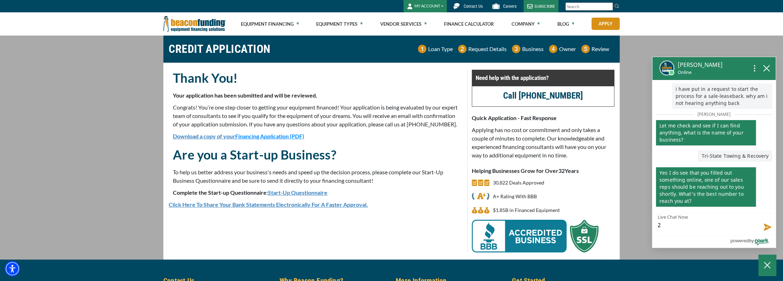
type textarea "21"
type textarea "218"
type textarea "2182"
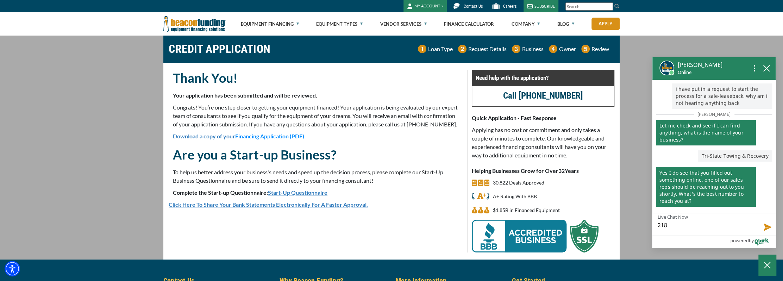
type textarea "2182"
type textarea "21823"
type textarea "218232"
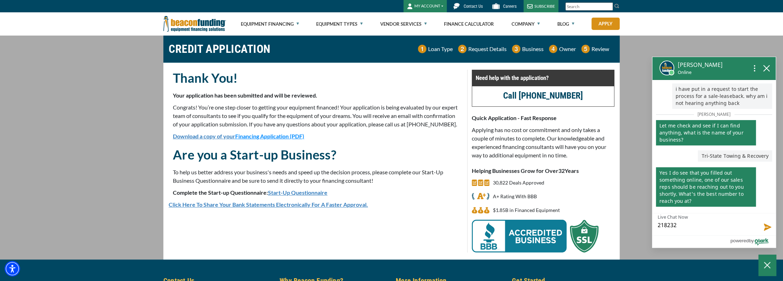
type textarea "21823"
type textarea "2182"
type textarea "218"
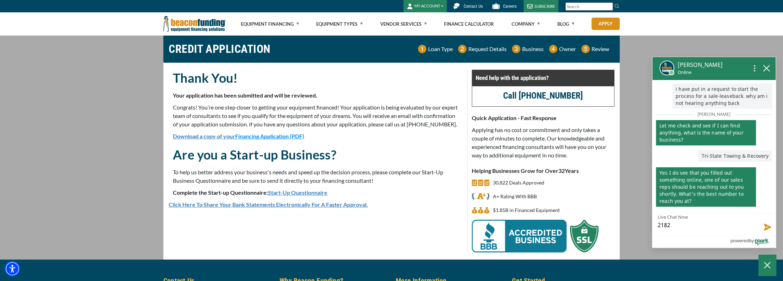
type textarea "218"
type textarea "218-"
type textarea "218-2"
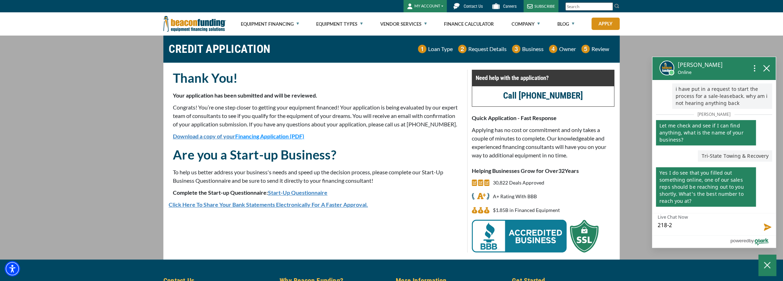
type textarea "218-23"
type textarea "218-232"
type textarea "218-232-"
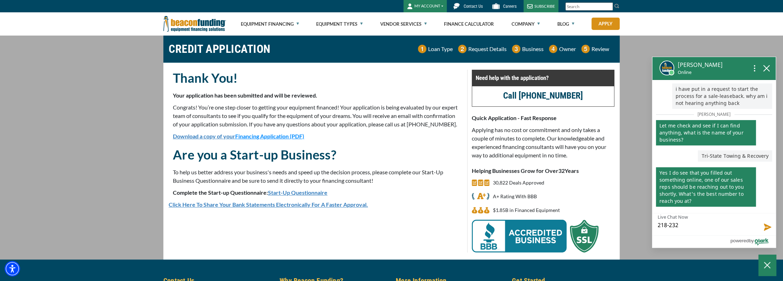
type textarea "218-232-"
type textarea "[PHONE_NUMBER]"
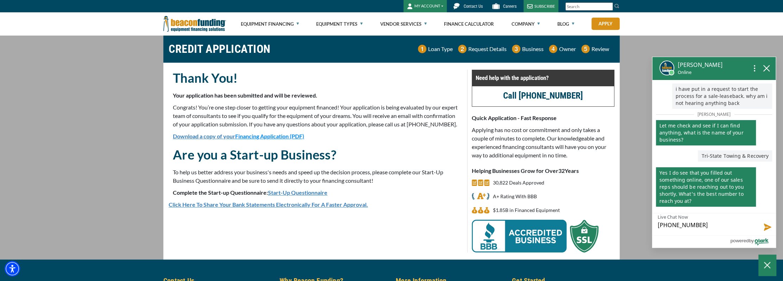
type textarea "[PHONE_NUMBER]"
click at [767, 228] on button "Send message" at bounding box center [765, 227] width 19 height 18
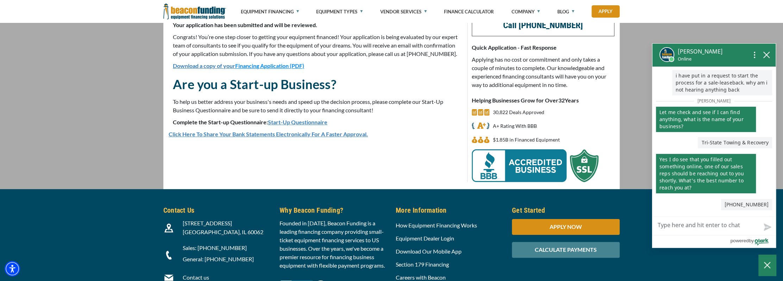
scroll to position [35, 0]
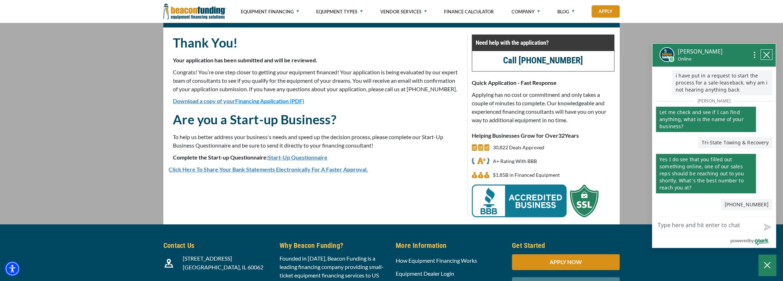
click at [764, 52] on icon "close chatbox" at bounding box center [766, 55] width 6 height 6
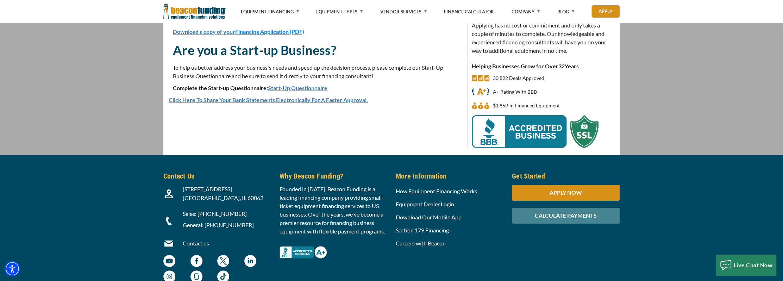
scroll to position [106, 0]
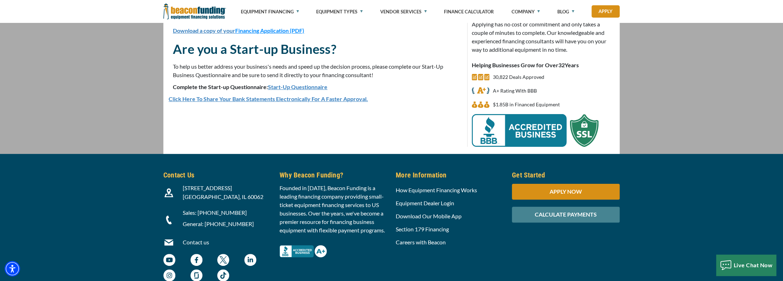
click at [304, 90] on link "Start-Up Questionnaire" at bounding box center [297, 86] width 59 height 7
